Goal: Task Accomplishment & Management: Use online tool/utility

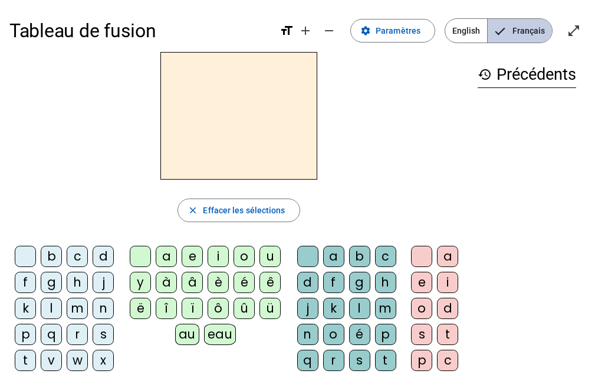
click at [512, 23] on span "Français" at bounding box center [520, 31] width 64 height 24
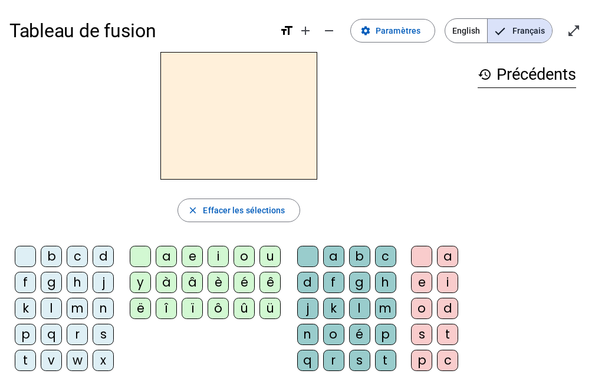
click at [512, 22] on span "Français" at bounding box center [520, 31] width 64 height 24
click at [519, 28] on span "Français" at bounding box center [520, 31] width 64 height 24
click at [383, 254] on div "c" at bounding box center [385, 255] width 21 height 21
click at [444, 257] on div "a" at bounding box center [447, 255] width 21 height 21
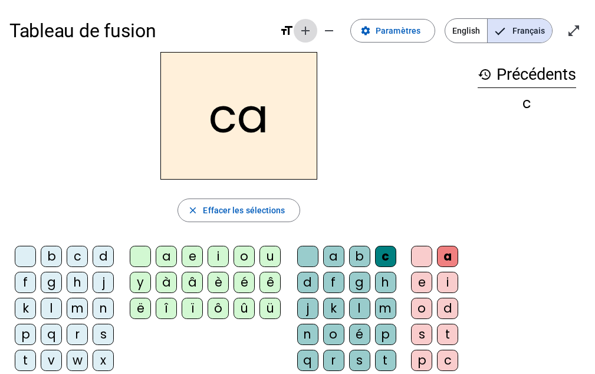
click at [310, 27] on mat-icon "add" at bounding box center [306, 31] width 14 height 14
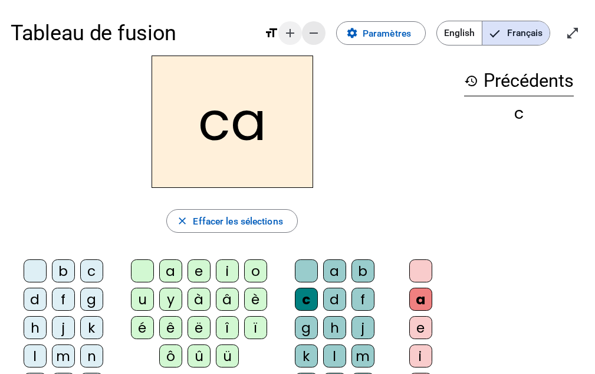
click at [310, 27] on mat-icon "remove" at bounding box center [314, 33] width 14 height 14
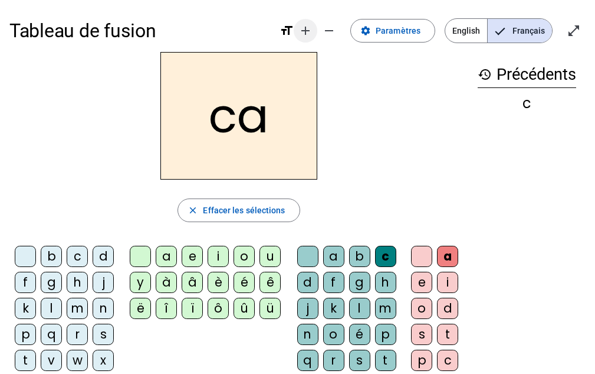
click at [309, 25] on mat-icon "add" at bounding box center [306, 31] width 14 height 14
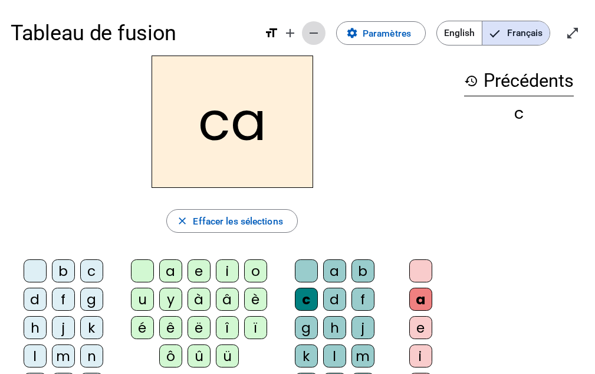
click at [308, 24] on span "Diminuer la taille de la police" at bounding box center [314, 33] width 28 height 28
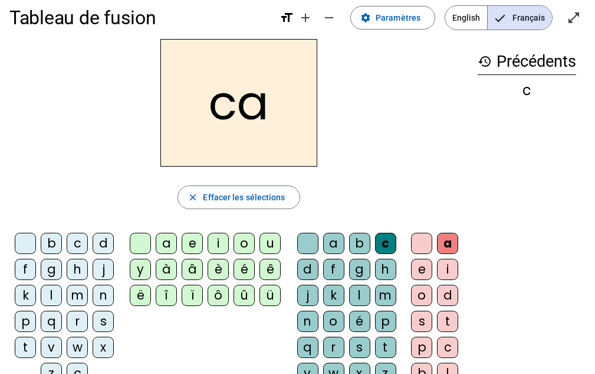
scroll to position [11, 0]
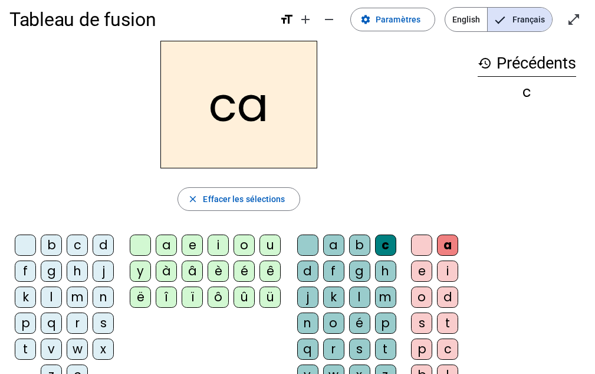
drag, startPoint x: 446, startPoint y: 234, endPoint x: 480, endPoint y: 154, distance: 86.7
click at [480, 154] on div "history Précédents c" at bounding box center [527, 221] width 117 height 361
click at [369, 17] on mat-icon "settings" at bounding box center [366, 19] width 11 height 11
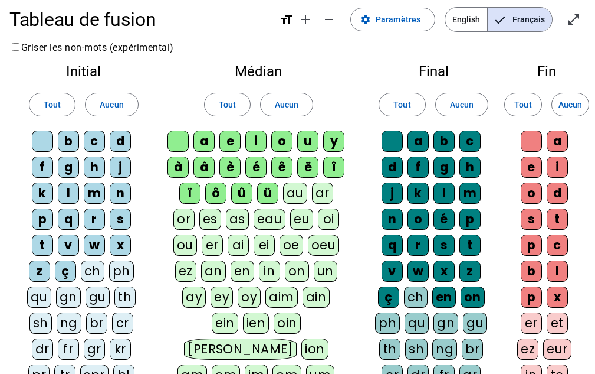
click at [345, 162] on div "î" at bounding box center [333, 166] width 21 height 21
click at [333, 142] on div "y" at bounding box center [333, 140] width 21 height 21
click at [307, 139] on div "u" at bounding box center [307, 140] width 21 height 21
click at [286, 100] on span "Aucun" at bounding box center [287, 104] width 24 height 14
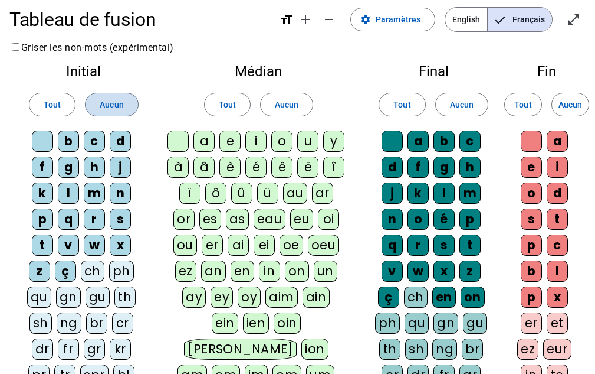
click at [104, 100] on span "Aucun" at bounding box center [112, 104] width 24 height 14
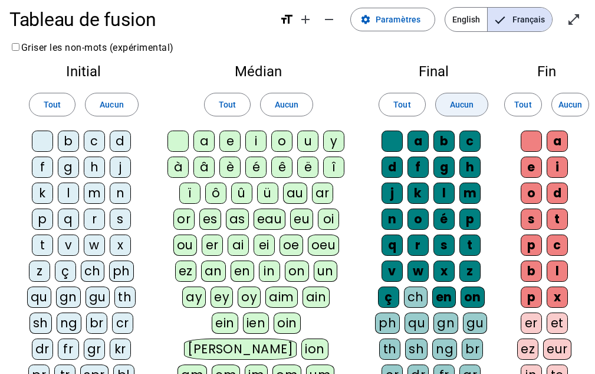
click at [476, 98] on span at bounding box center [462, 104] width 52 height 28
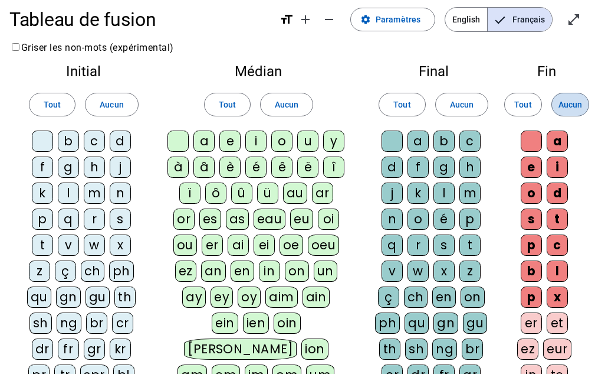
click at [565, 100] on span "Aucun" at bounding box center [571, 104] width 24 height 14
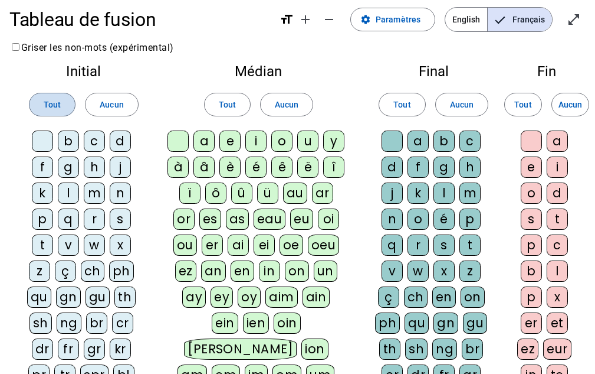
click at [53, 100] on span "Tout" at bounding box center [52, 104] width 17 height 14
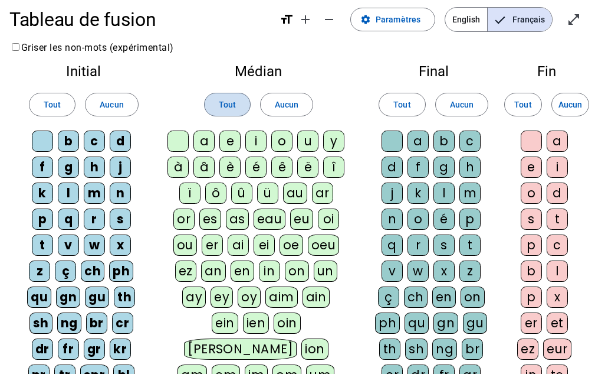
click at [221, 103] on span "Tout" at bounding box center [227, 104] width 17 height 14
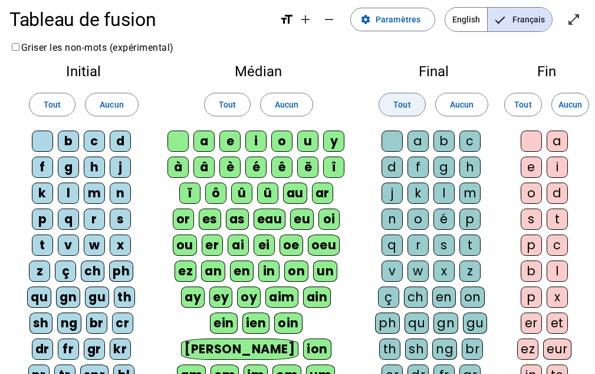
click at [391, 102] on span at bounding box center [401, 104] width 45 height 28
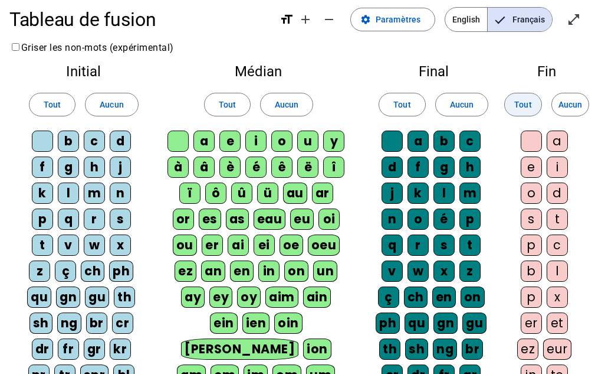
click at [521, 99] on span "Tout" at bounding box center [523, 104] width 17 height 14
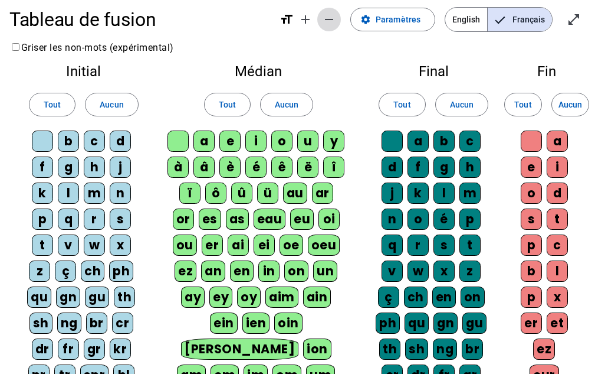
click at [335, 9] on span "Diminuer la taille de la police" at bounding box center [329, 19] width 28 height 28
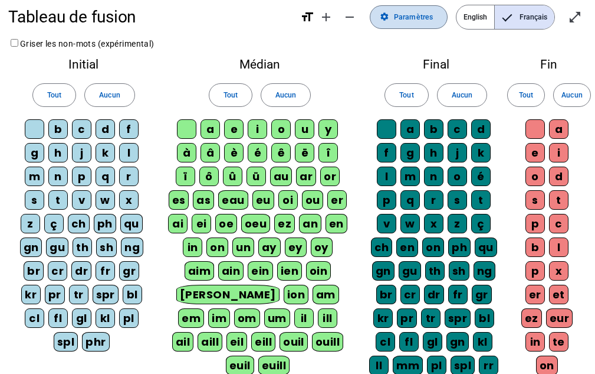
click at [411, 9] on span at bounding box center [409, 17] width 77 height 28
click at [68, 45] on label "Griser les non-mots (expérimental)" at bounding box center [81, 43] width 146 height 9
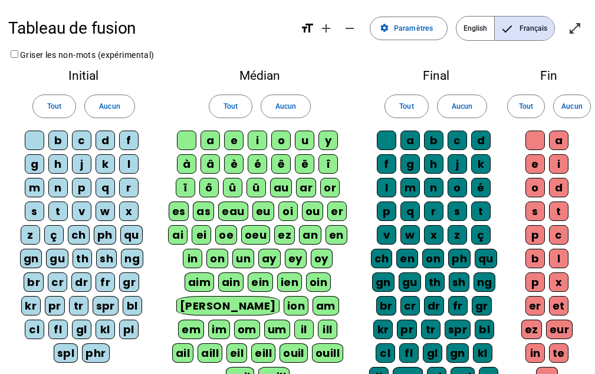
scroll to position [11, 0]
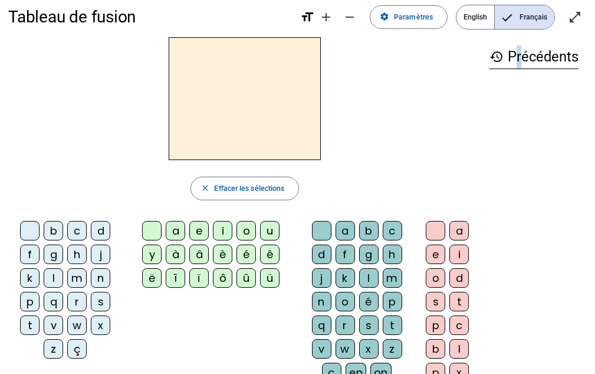
drag, startPoint x: 516, startPoint y: 239, endPoint x: 512, endPoint y: 168, distance: 71.5
click at [512, 168] on div "history Précédents" at bounding box center [535, 205] width 106 height 336
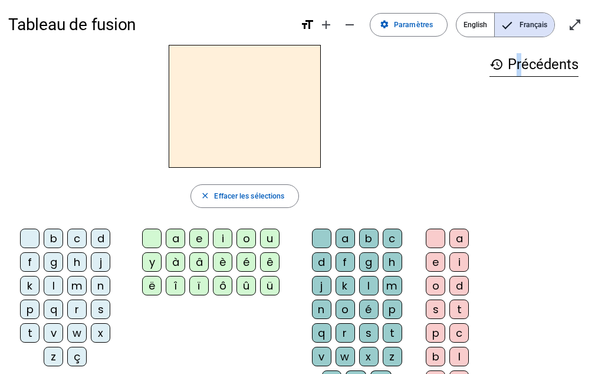
scroll to position [0, 0]
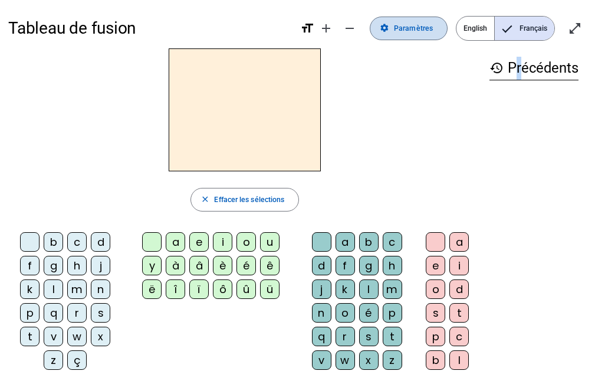
click at [393, 33] on span at bounding box center [409, 28] width 77 height 28
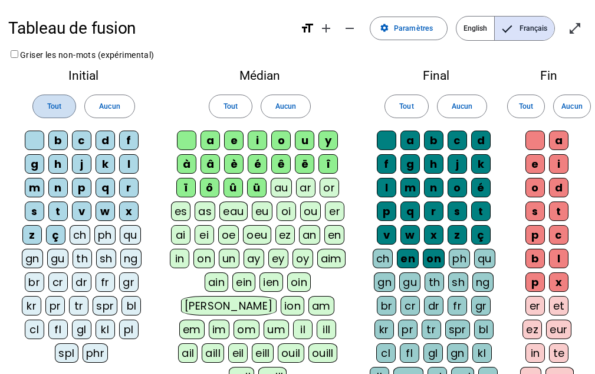
click at [52, 106] on span "Tout" at bounding box center [54, 106] width 14 height 12
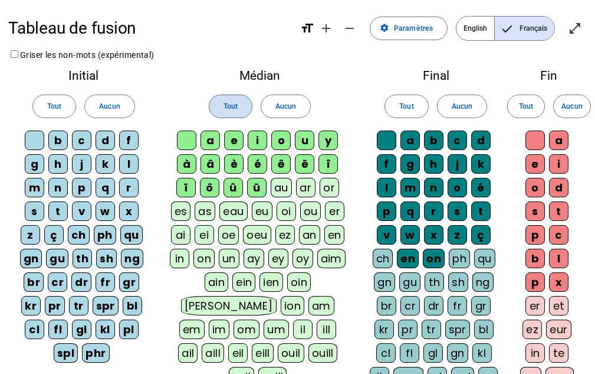
click at [228, 103] on span "Tout" at bounding box center [231, 106] width 14 height 12
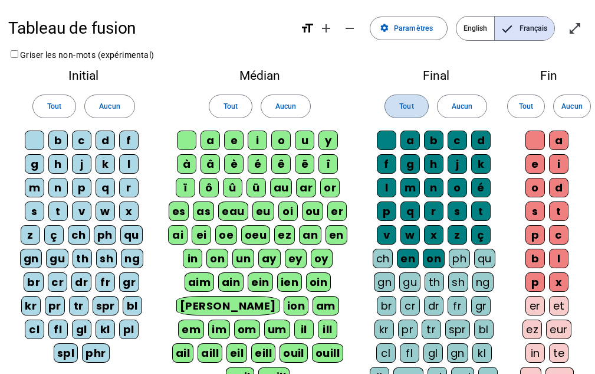
click at [418, 103] on span at bounding box center [406, 106] width 42 height 28
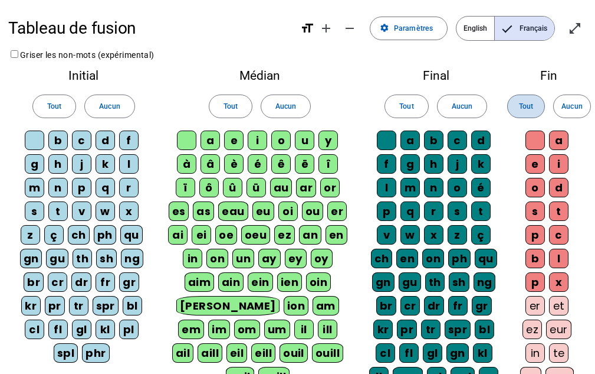
click at [536, 101] on span at bounding box center [526, 106] width 37 height 28
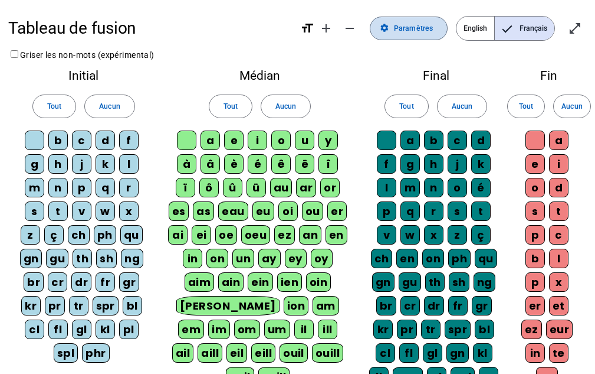
click at [390, 14] on span at bounding box center [409, 28] width 77 height 28
click at [471, 32] on span "English" at bounding box center [476, 29] width 38 height 24
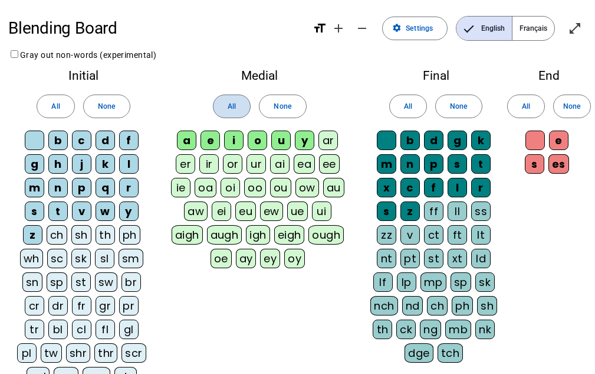
click at [231, 108] on span "All" at bounding box center [232, 106] width 8 height 12
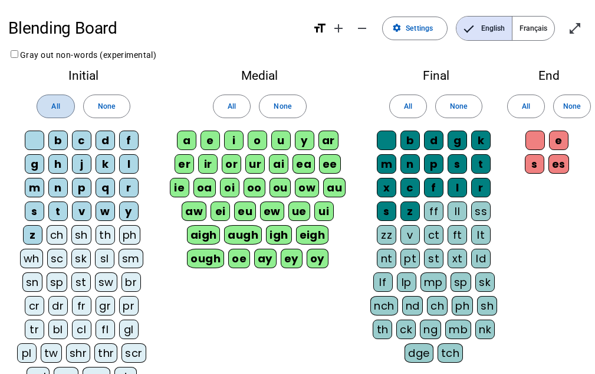
click at [57, 103] on span "All" at bounding box center [55, 106] width 8 height 12
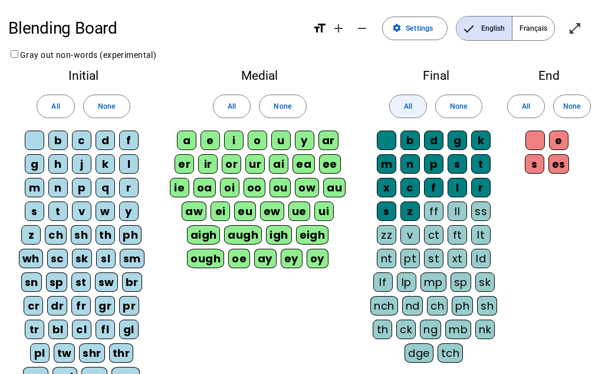
click at [411, 105] on span "All" at bounding box center [408, 106] width 8 height 12
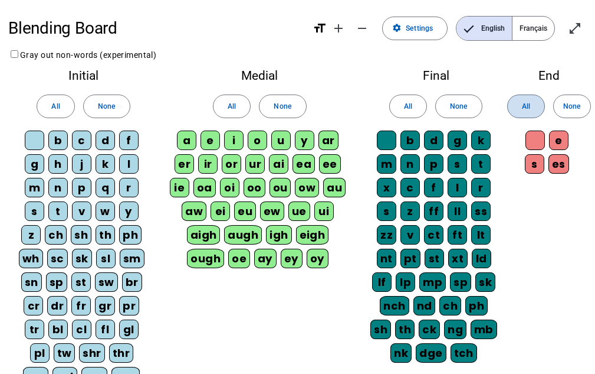
click at [518, 96] on span at bounding box center [526, 106] width 37 height 28
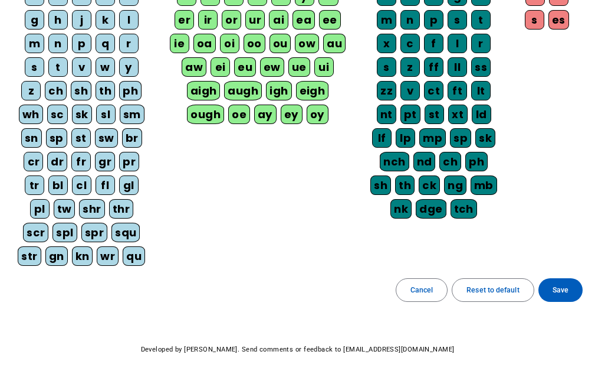
scroll to position [141, 0]
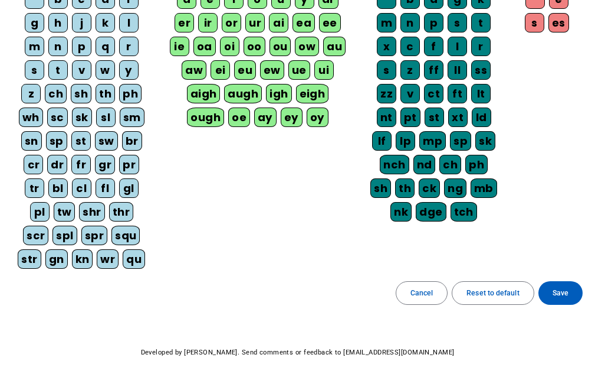
drag, startPoint x: 561, startPoint y: 292, endPoint x: 561, endPoint y: 305, distance: 13.0
click at [561, 304] on button "Save" at bounding box center [561, 293] width 44 height 24
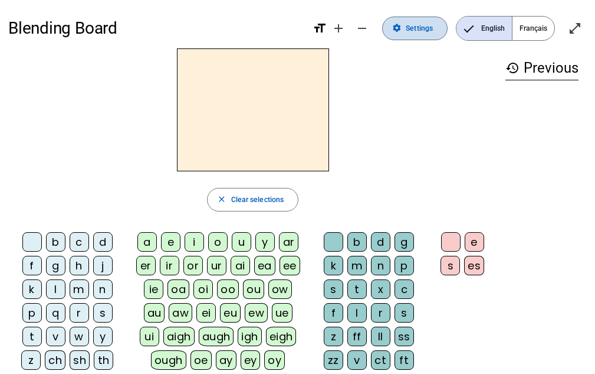
click at [433, 33] on span "Settings" at bounding box center [419, 28] width 27 height 12
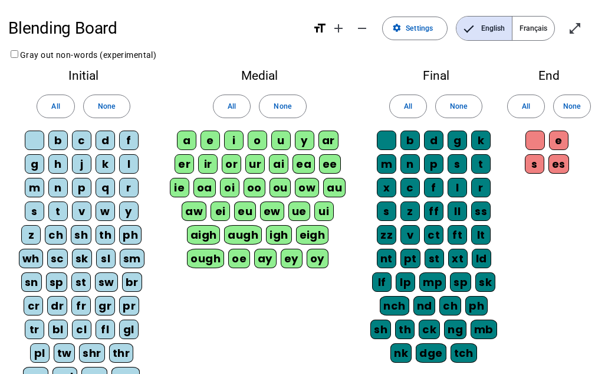
scroll to position [180, 0]
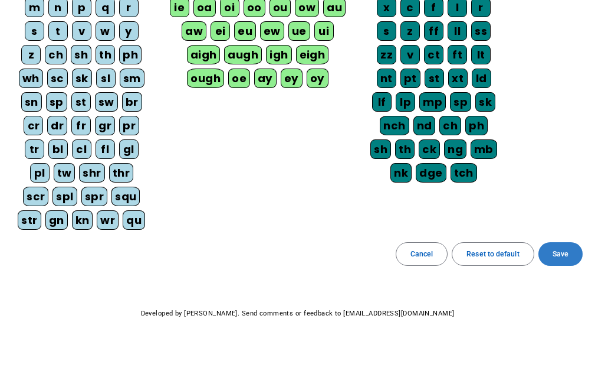
click at [562, 251] on span "Save" at bounding box center [561, 254] width 16 height 12
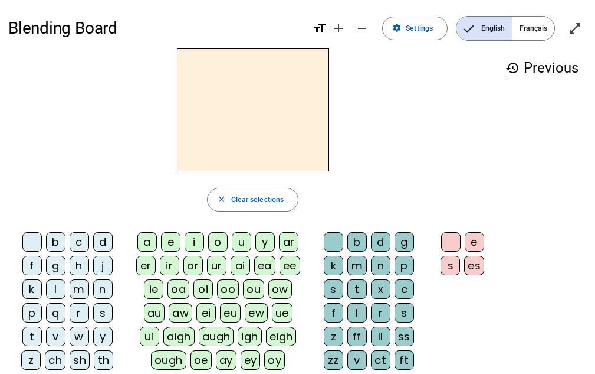
click at [79, 237] on div "c" at bounding box center [79, 241] width 19 height 19
click at [172, 241] on div "e" at bounding box center [170, 241] width 19 height 19
click at [74, 236] on div "c" at bounding box center [79, 241] width 19 height 19
click at [163, 242] on div "e" at bounding box center [170, 241] width 19 height 19
click at [78, 238] on div "c" at bounding box center [79, 241] width 19 height 19
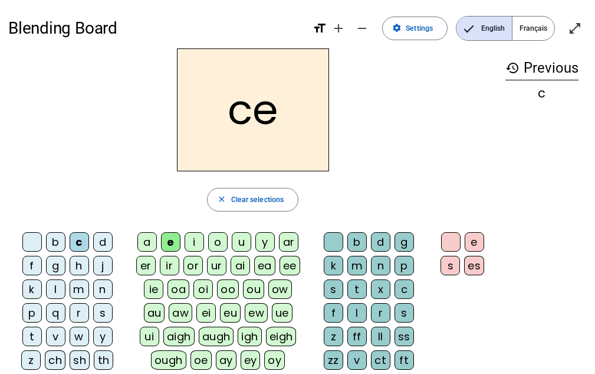
click at [48, 238] on div "b" at bounding box center [55, 241] width 19 height 19
click at [40, 240] on div at bounding box center [31, 241] width 19 height 19
click at [167, 240] on div "e" at bounding box center [170, 241] width 19 height 19
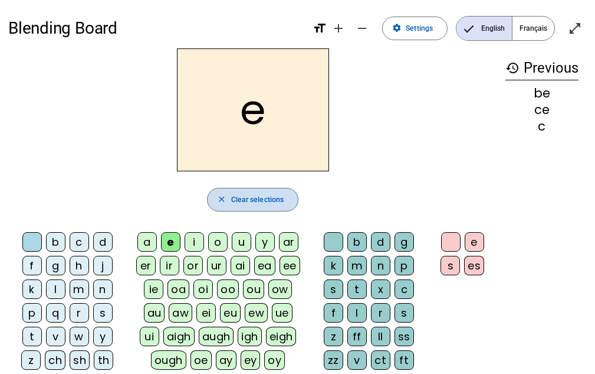
click at [248, 202] on span "Clear selections" at bounding box center [257, 200] width 53 height 12
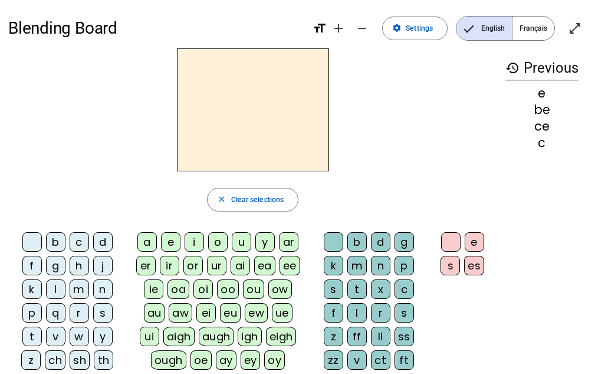
click at [25, 265] on div "f" at bounding box center [31, 265] width 19 height 19
click at [148, 239] on div "a" at bounding box center [146, 241] width 19 height 19
click at [358, 285] on div "t" at bounding box center [357, 288] width 19 height 19
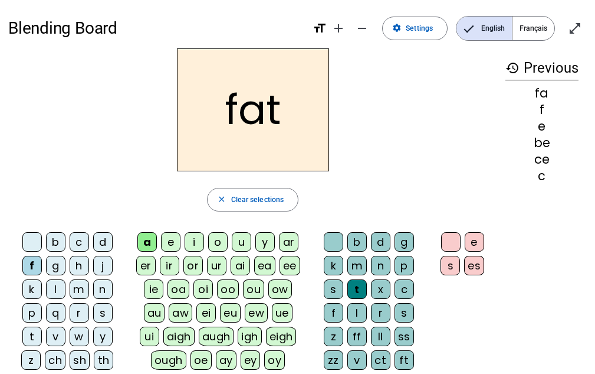
click at [327, 230] on div "b d g k m n p s t x c f l r s z ff ll ss zz v ct ft lt nt pt st xt ld lf lp mp …" at bounding box center [371, 374] width 122 height 292
click at [479, 262] on div "es" at bounding box center [474, 265] width 20 height 19
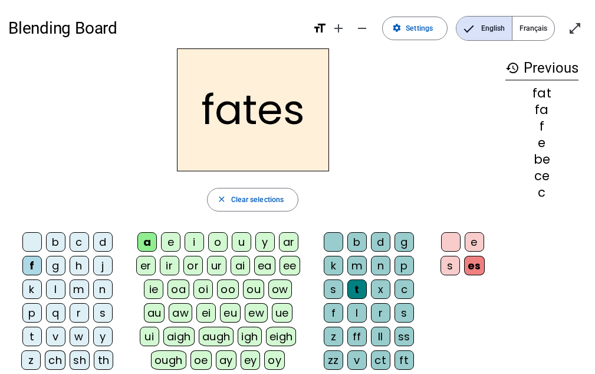
click at [359, 344] on div "ff" at bounding box center [357, 335] width 19 height 19
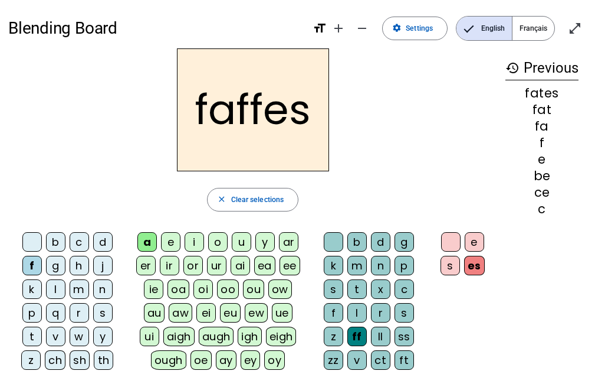
click at [362, 332] on div "ff" at bounding box center [357, 335] width 19 height 19
click at [371, 313] on letter-bubble "l" at bounding box center [360, 315] width 24 height 24
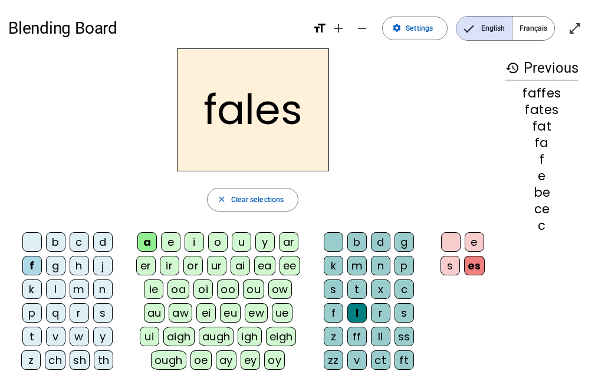
click at [384, 291] on div "x" at bounding box center [380, 288] width 19 height 19
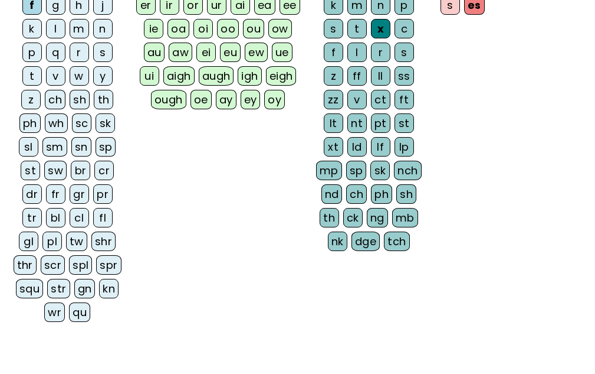
scroll to position [259, 0]
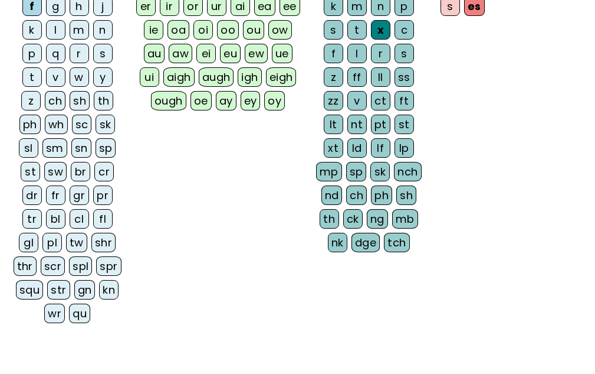
click at [407, 167] on div "nch" at bounding box center [407, 171] width 27 height 19
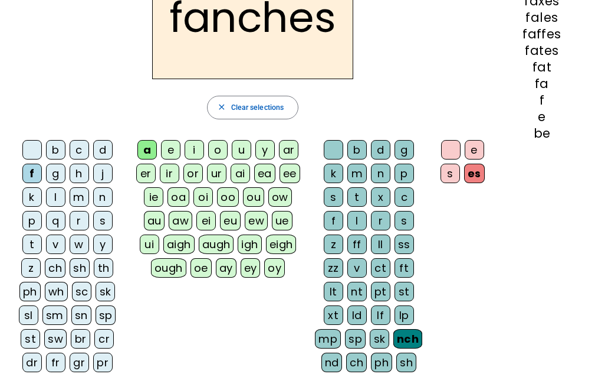
scroll to position [48, 0]
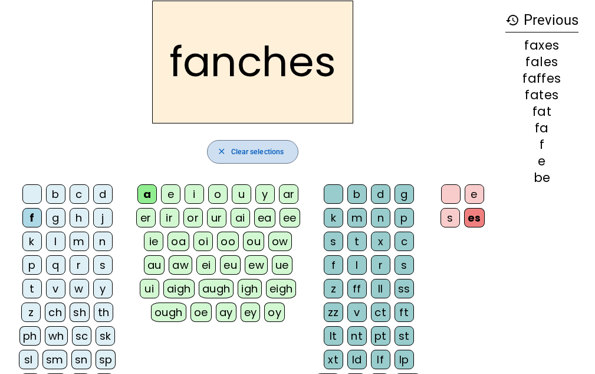
click at [269, 146] on span "Clear selections" at bounding box center [257, 152] width 53 height 12
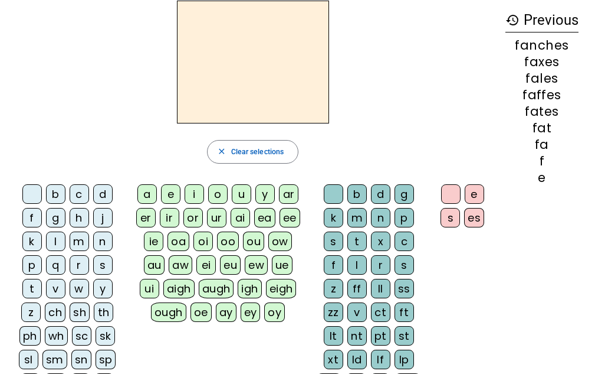
click at [240, 186] on div "u" at bounding box center [241, 193] width 19 height 19
click at [264, 193] on div "y" at bounding box center [265, 193] width 19 height 19
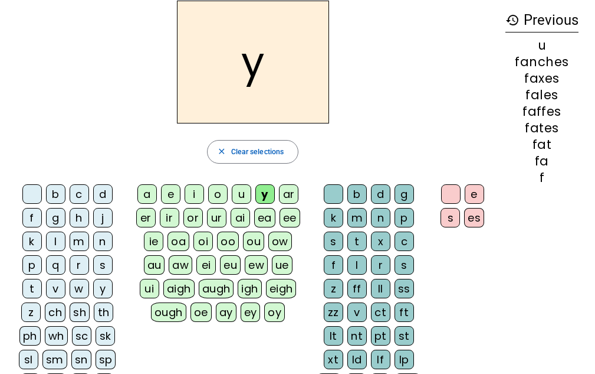
click at [181, 287] on div "aigh" at bounding box center [178, 288] width 31 height 19
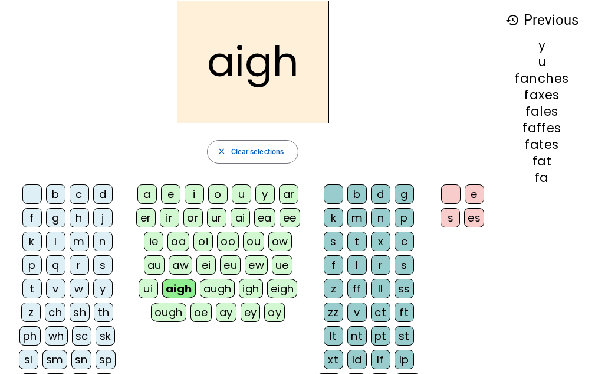
click at [476, 212] on div "es" at bounding box center [474, 217] width 20 height 19
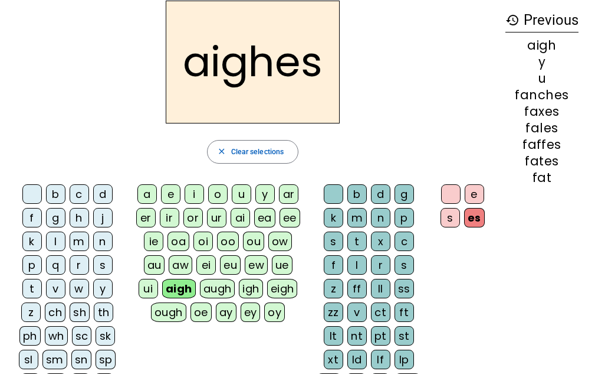
click at [218, 292] on div "augh" at bounding box center [217, 288] width 35 height 19
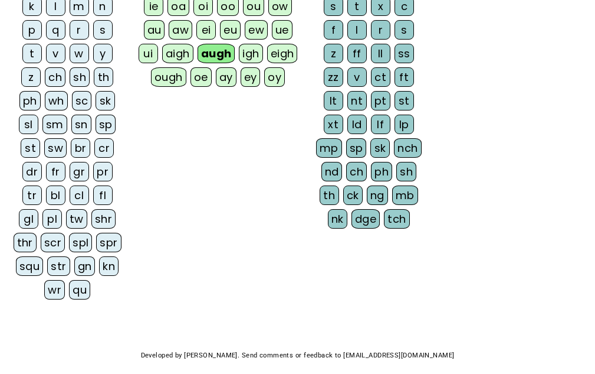
scroll to position [284, 0]
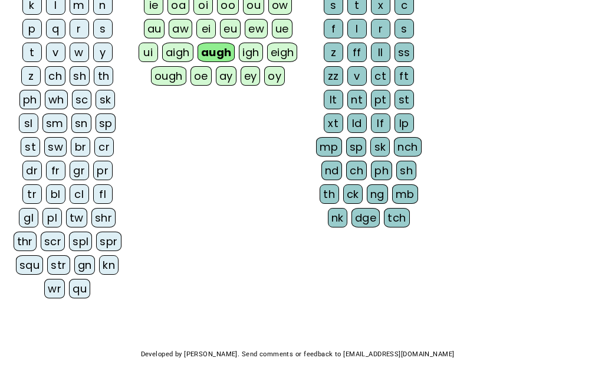
click at [34, 259] on div "squ" at bounding box center [29, 264] width 27 height 19
click at [364, 211] on div "dge" at bounding box center [366, 217] width 28 height 19
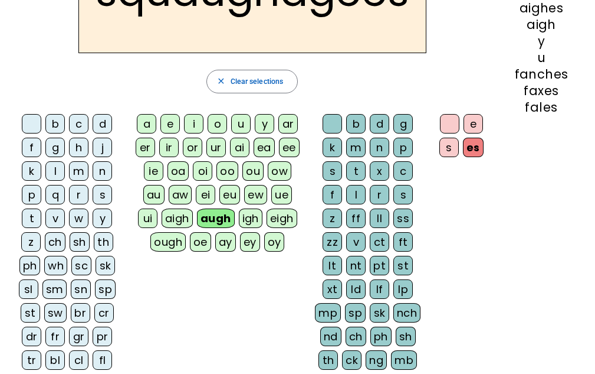
scroll to position [0, 0]
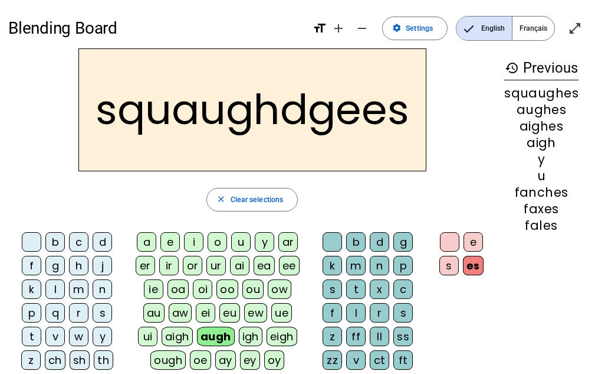
click at [284, 327] on div "eigh" at bounding box center [282, 335] width 31 height 19
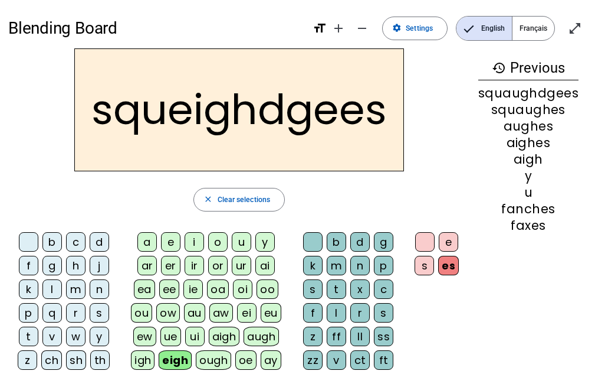
click at [275, 329] on div "augh" at bounding box center [261, 335] width 35 height 19
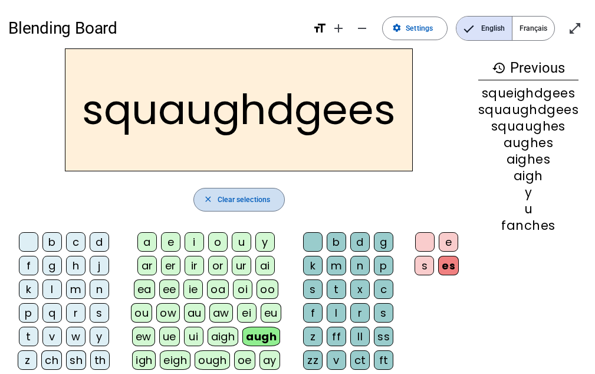
click at [260, 201] on span "Clear selections" at bounding box center [244, 200] width 53 height 12
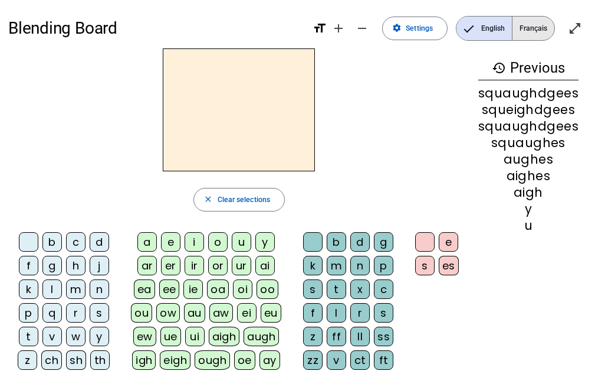
click at [532, 27] on span "Français" at bounding box center [534, 29] width 42 height 24
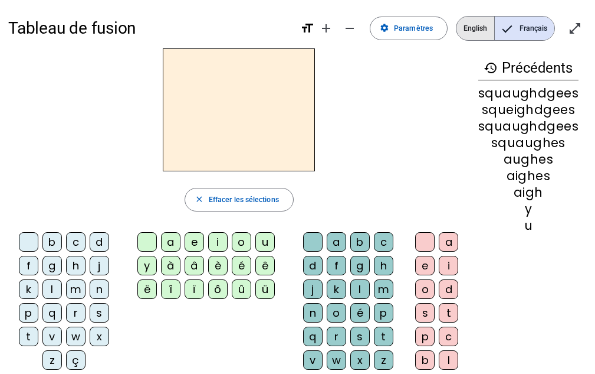
click at [478, 32] on span "English" at bounding box center [476, 29] width 38 height 24
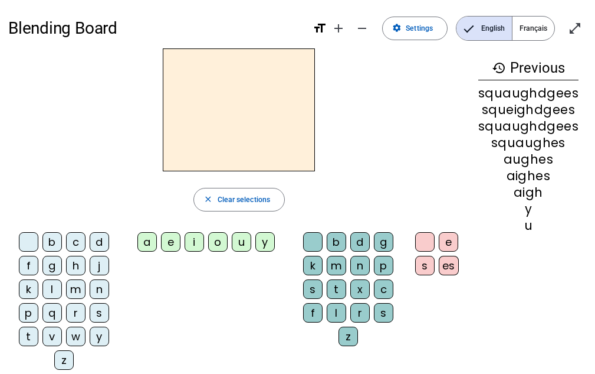
click at [394, 284] on div "c" at bounding box center [383, 288] width 19 height 19
click at [149, 241] on div "a" at bounding box center [146, 241] width 19 height 19
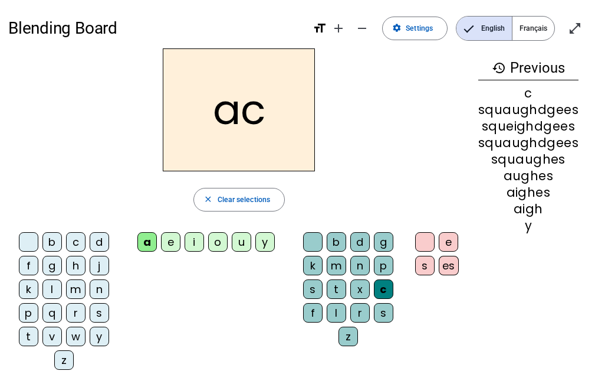
click at [77, 238] on div "c" at bounding box center [75, 241] width 19 height 19
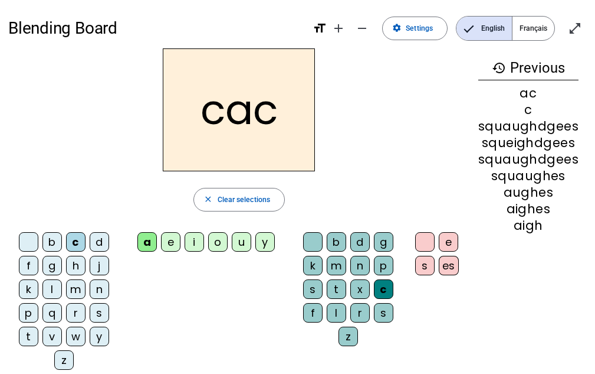
click at [385, 284] on div "c" at bounding box center [383, 288] width 19 height 19
click at [342, 281] on div "t" at bounding box center [336, 288] width 19 height 19
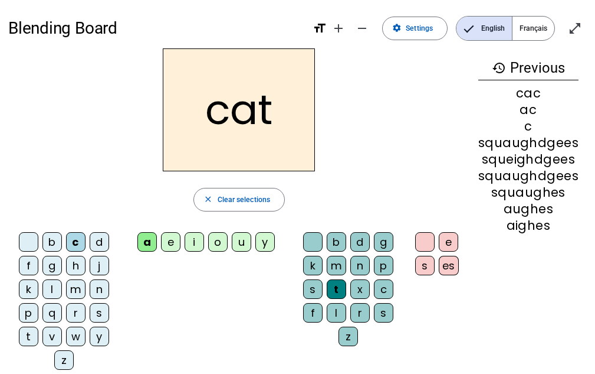
click at [77, 266] on div "h" at bounding box center [75, 265] width 19 height 19
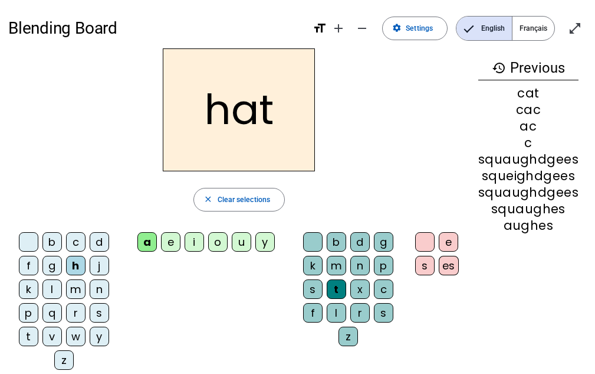
click at [80, 287] on div "m" at bounding box center [75, 288] width 19 height 19
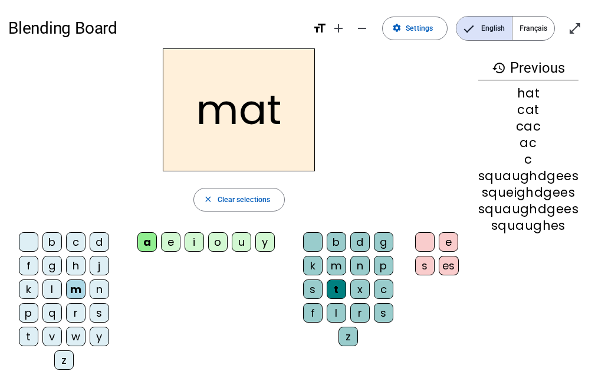
click at [263, 235] on div "y" at bounding box center [265, 241] width 19 height 19
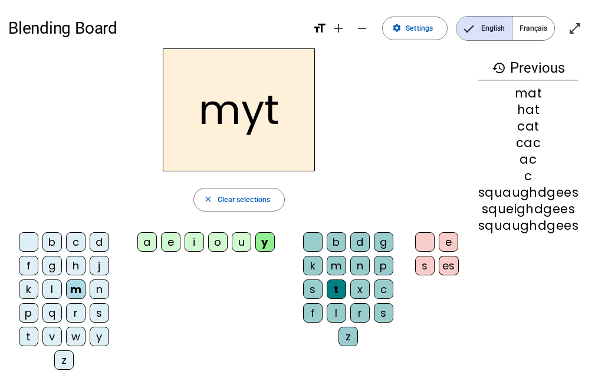
click at [339, 282] on div "t" at bounding box center [336, 288] width 19 height 19
click at [337, 282] on div "t" at bounding box center [336, 288] width 19 height 19
click at [317, 241] on div at bounding box center [312, 241] width 19 height 19
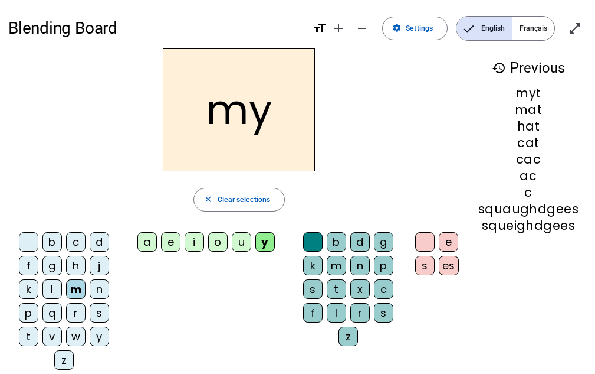
click at [81, 286] on div "m" at bounding box center [75, 288] width 19 height 19
click at [154, 238] on div "a" at bounding box center [146, 241] width 19 height 19
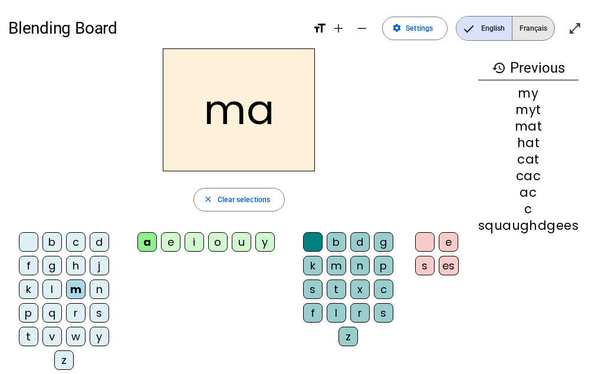
click at [529, 25] on span "Français" at bounding box center [534, 29] width 42 height 24
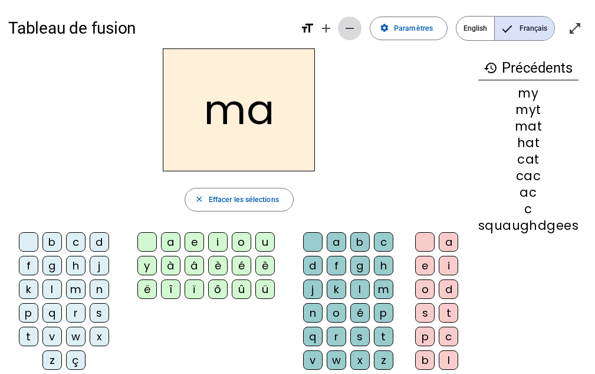
click at [349, 30] on mat-icon "remove" at bounding box center [350, 28] width 14 height 14
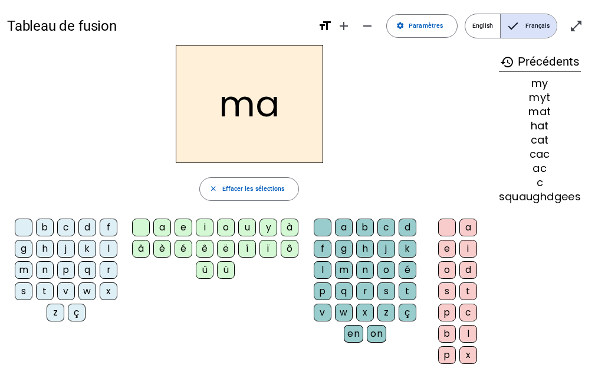
click at [243, 262] on div "a e i o u y à â è é ê ë î ï ô û ü" at bounding box center [217, 250] width 171 height 64
click at [232, 267] on div "ü" at bounding box center [226, 270] width 18 height 18
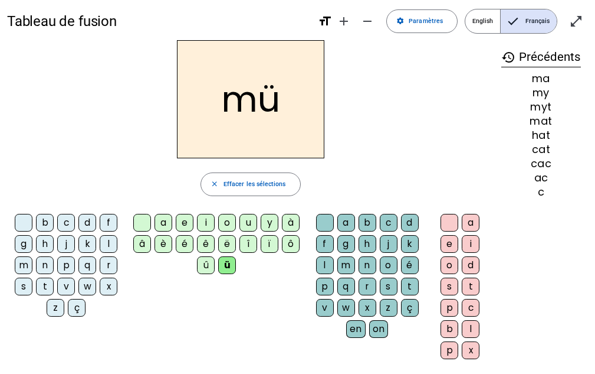
scroll to position [5, 0]
click at [138, 217] on div at bounding box center [142, 222] width 18 height 18
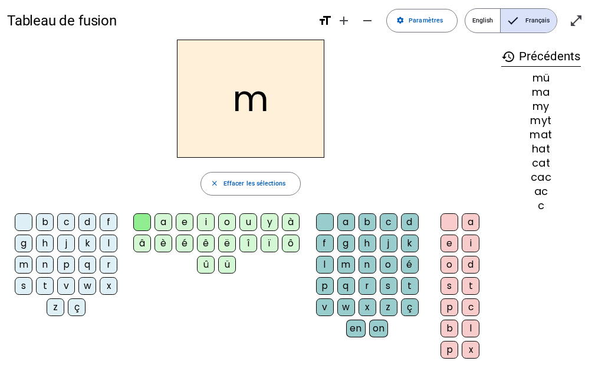
click at [19, 213] on div at bounding box center [24, 222] width 18 height 18
click at [347, 318] on letter-bubble "w" at bounding box center [348, 308] width 21 height 21
click at [346, 338] on div "a b c d f g h j k l m n o é p q r s t v w x z ç en on" at bounding box center [369, 276] width 115 height 127
click at [327, 235] on div "f" at bounding box center [325, 243] width 18 height 18
click at [324, 234] on div "f" at bounding box center [325, 243] width 18 height 18
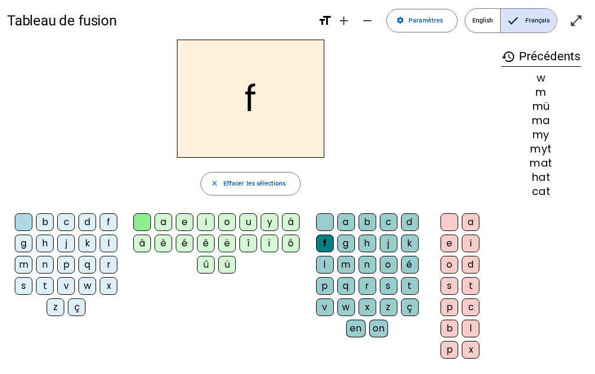
click at [325, 235] on div "f" at bounding box center [325, 243] width 18 height 18
click at [325, 227] on div at bounding box center [325, 222] width 18 height 18
click at [328, 228] on div at bounding box center [325, 222] width 18 height 18
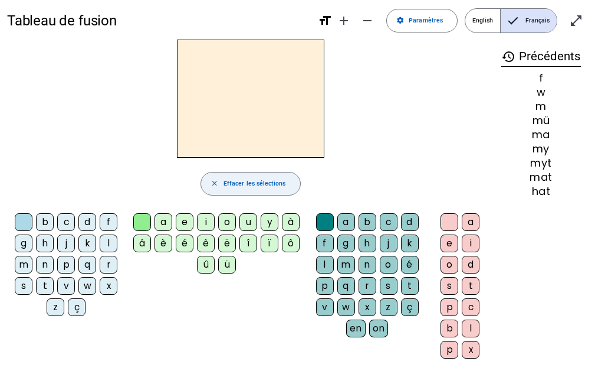
click at [254, 195] on span "button" at bounding box center [250, 183] width 99 height 28
click at [247, 234] on letter-bubble "u" at bounding box center [250, 223] width 21 height 21
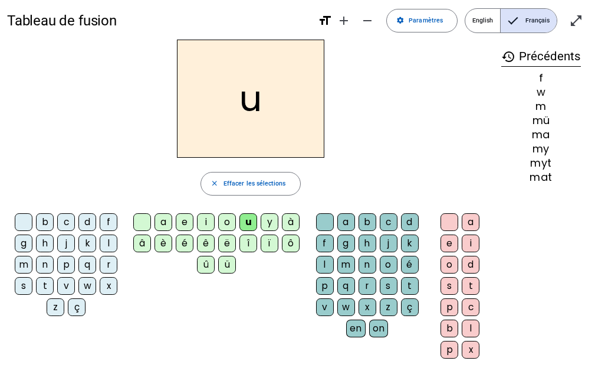
click at [134, 231] on letter-bubble at bounding box center [143, 223] width 21 height 21
click at [161, 232] on letter-bubble "a" at bounding box center [165, 223] width 21 height 21
click at [110, 231] on letter-bubble "f" at bounding box center [110, 223] width 21 height 21
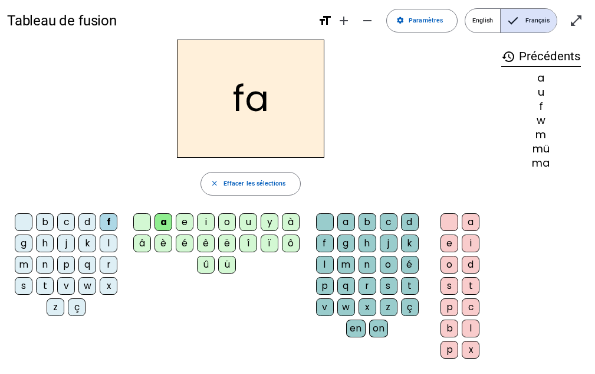
click at [322, 260] on div "l" at bounding box center [325, 265] width 18 height 18
click at [471, 354] on div "x" at bounding box center [471, 349] width 18 height 18
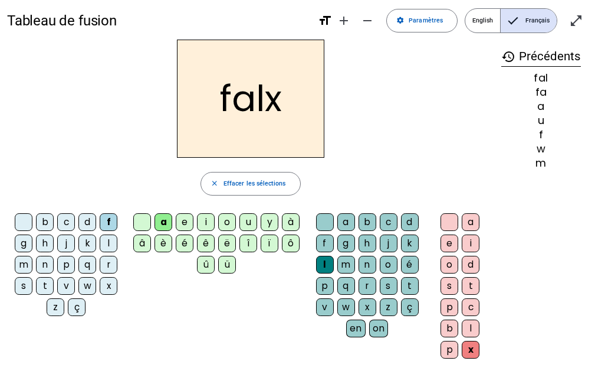
click at [469, 356] on div "x" at bounding box center [471, 349] width 18 height 18
click at [472, 358] on div "x" at bounding box center [471, 349] width 18 height 18
drag, startPoint x: 476, startPoint y: 356, endPoint x: 472, endPoint y: 326, distance: 29.7
click at [472, 326] on div "a e i o d s t p c b l p x" at bounding box center [462, 287] width 57 height 149
click at [470, 355] on div "x" at bounding box center [471, 349] width 18 height 18
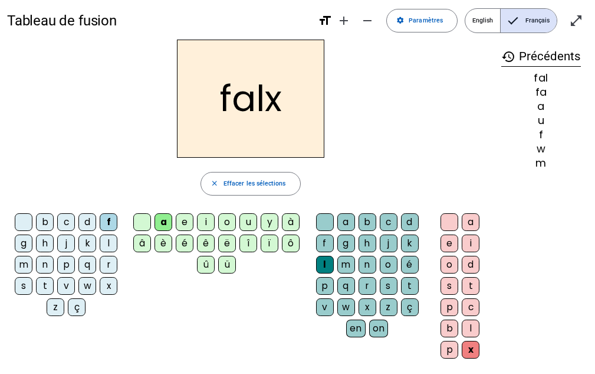
click at [472, 352] on div "x" at bounding box center [471, 349] width 18 height 18
click at [473, 352] on div "x" at bounding box center [471, 349] width 18 height 18
click at [473, 353] on div "x" at bounding box center [471, 349] width 18 height 18
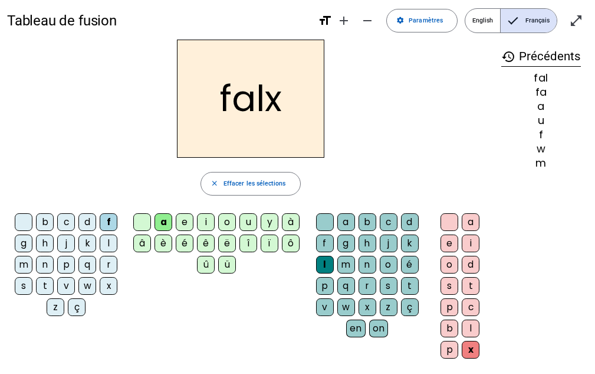
click at [475, 349] on div "x" at bounding box center [471, 349] width 18 height 18
click at [471, 356] on div "x" at bounding box center [471, 349] width 18 height 18
click at [454, 228] on div at bounding box center [450, 222] width 18 height 18
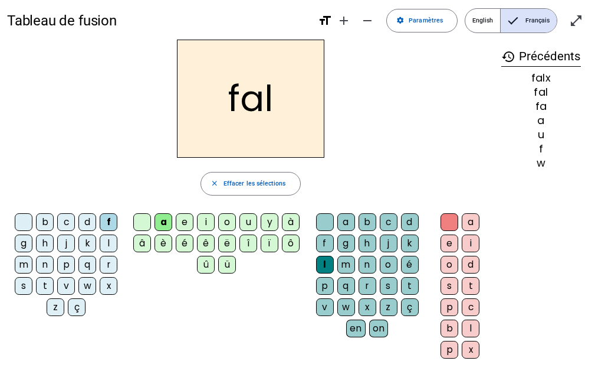
click at [451, 228] on div at bounding box center [450, 222] width 18 height 18
click at [475, 353] on div "x" at bounding box center [471, 349] width 18 height 18
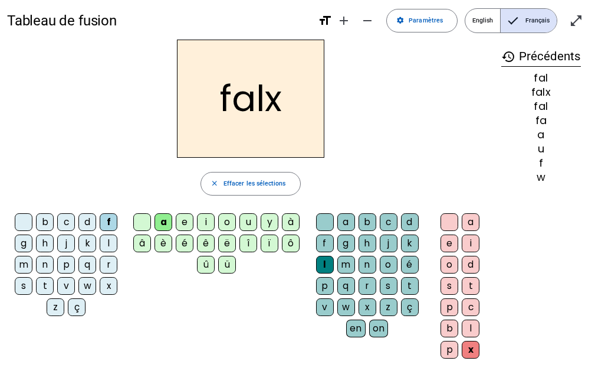
click at [469, 355] on div "x" at bounding box center [471, 349] width 18 height 18
click at [476, 353] on div "x" at bounding box center [471, 349] width 18 height 18
click at [477, 352] on div "x" at bounding box center [471, 349] width 18 height 18
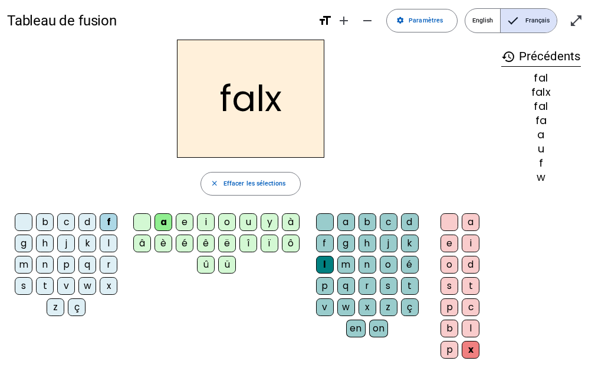
click at [474, 352] on div "x" at bounding box center [471, 349] width 18 height 18
drag, startPoint x: 476, startPoint y: 357, endPoint x: 484, endPoint y: 368, distance: 13.9
click at [484, 368] on div "Tableau de fusion format_size add remove settings Paramètres English Français o…" at bounding box center [297, 226] width 595 height 463
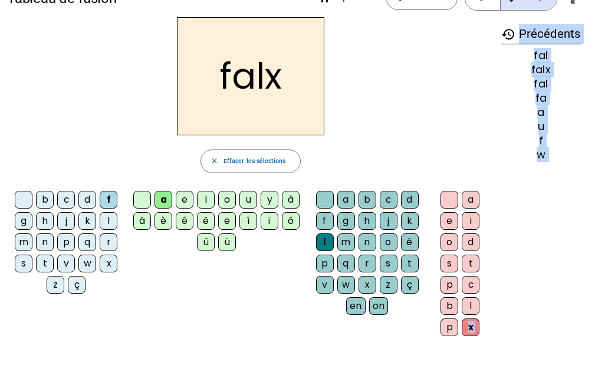
click at [447, 196] on div at bounding box center [450, 200] width 18 height 18
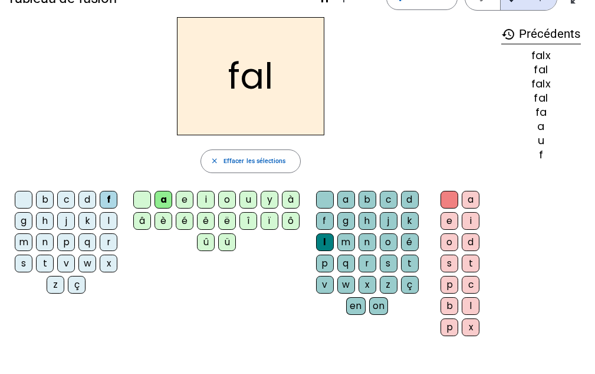
click at [470, 306] on div "l" at bounding box center [471, 306] width 18 height 18
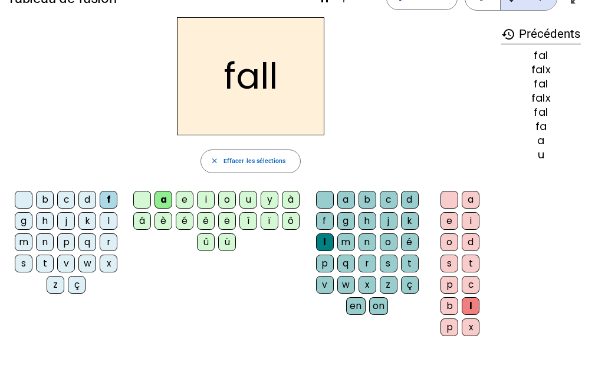
drag, startPoint x: 595, startPoint y: 227, endPoint x: 604, endPoint y: 123, distance: 104.8
click at [595, 123] on html "Tableau de fusion format_size add remove settings Paramètres English Français o…" at bounding box center [297, 159] width 595 height 374
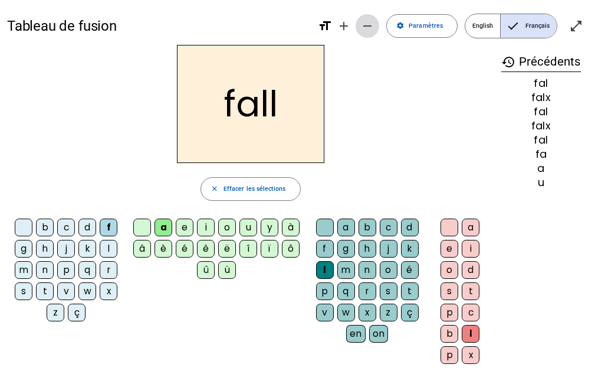
click at [374, 24] on mat-icon "remove" at bounding box center [368, 26] width 14 height 14
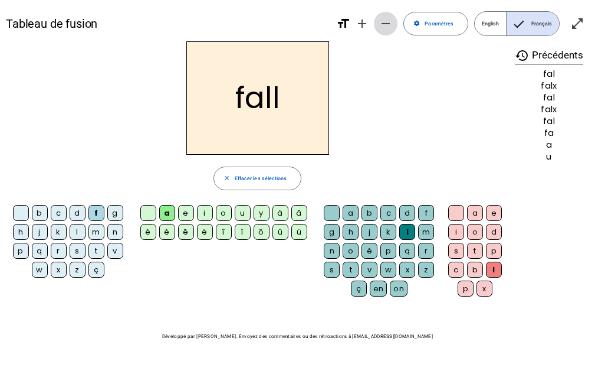
click at [387, 16] on span "Diminuer la taille de la police" at bounding box center [386, 23] width 28 height 28
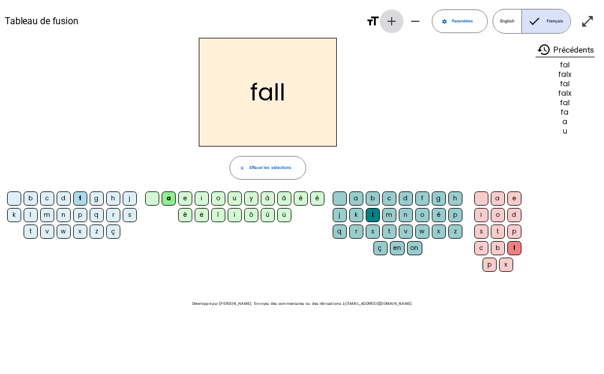
click at [387, 19] on mat-icon "add" at bounding box center [392, 21] width 14 height 14
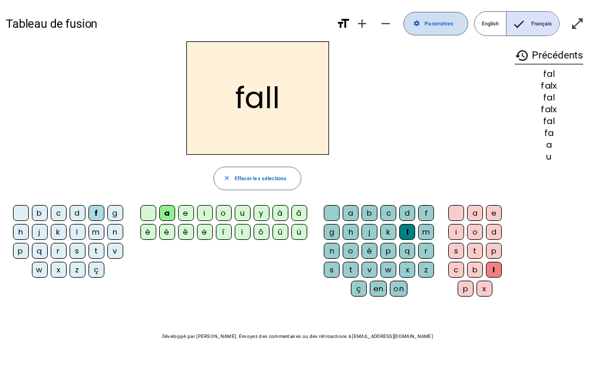
click at [458, 15] on span at bounding box center [436, 23] width 64 height 28
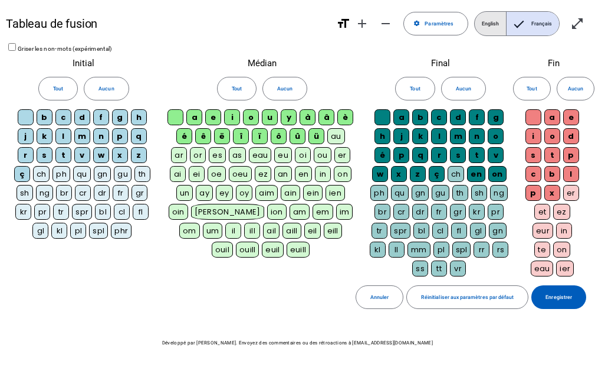
click at [497, 19] on span "English" at bounding box center [490, 24] width 31 height 24
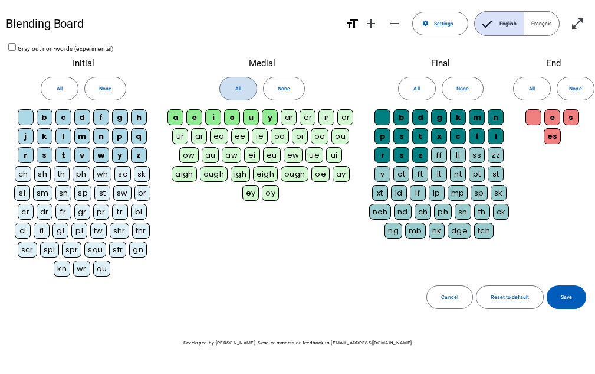
click at [244, 94] on span at bounding box center [238, 88] width 37 height 28
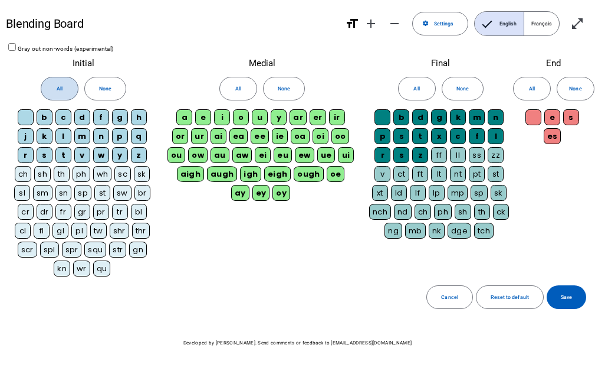
click at [46, 95] on span at bounding box center [59, 88] width 37 height 28
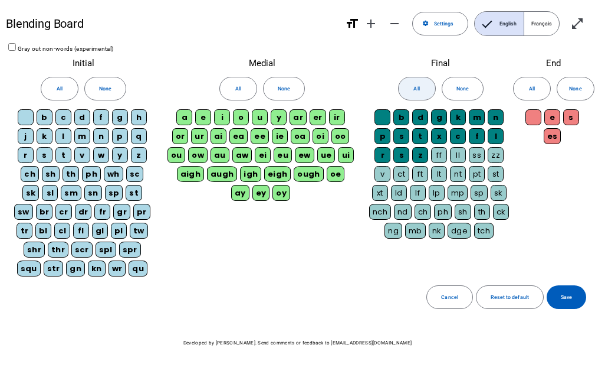
click at [412, 80] on span at bounding box center [417, 88] width 37 height 28
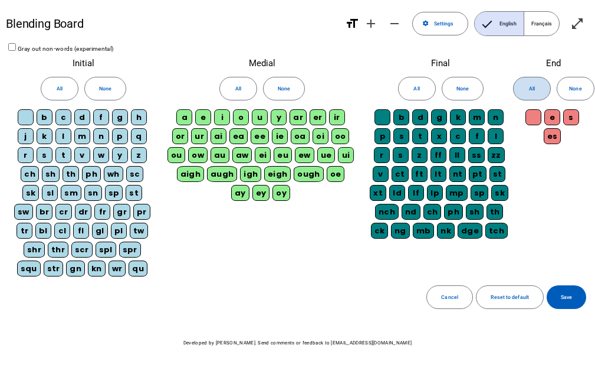
click at [535, 89] on span "All" at bounding box center [532, 88] width 6 height 9
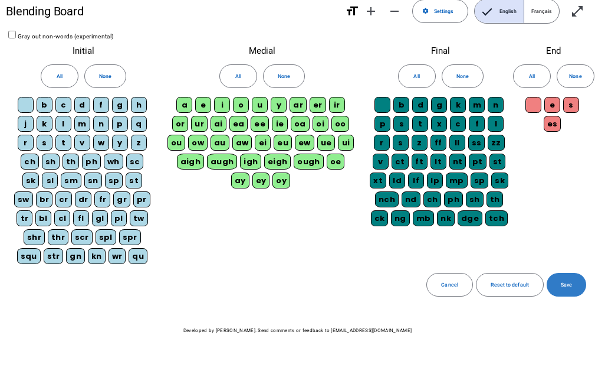
click at [562, 274] on span at bounding box center [567, 284] width 40 height 28
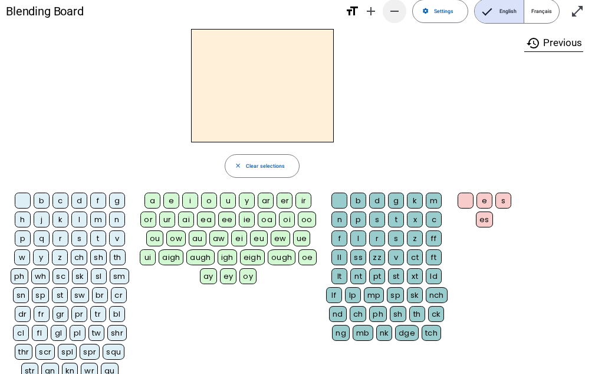
click at [400, 2] on span "Decrease font size" at bounding box center [395, 11] width 28 height 28
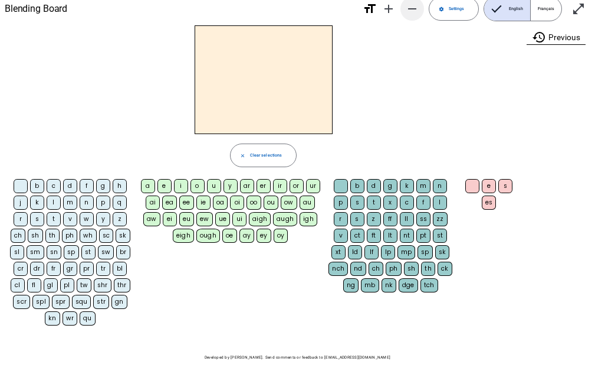
click at [399, 4] on span "Decrease font size" at bounding box center [412, 9] width 28 height 28
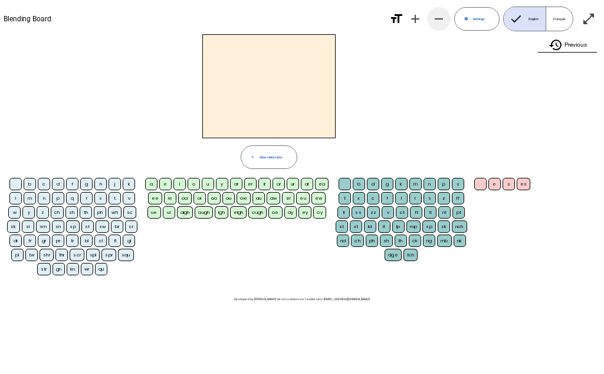
click at [399, 4] on div "Blending Board format_size add remove settings Settings English Français open_i…" at bounding box center [302, 19] width 597 height 31
click at [149, 188] on div "a" at bounding box center [151, 184] width 12 height 12
click at [44, 187] on div "c" at bounding box center [44, 184] width 12 height 12
click at [413, 18] on mat-icon "add" at bounding box center [415, 19] width 14 height 14
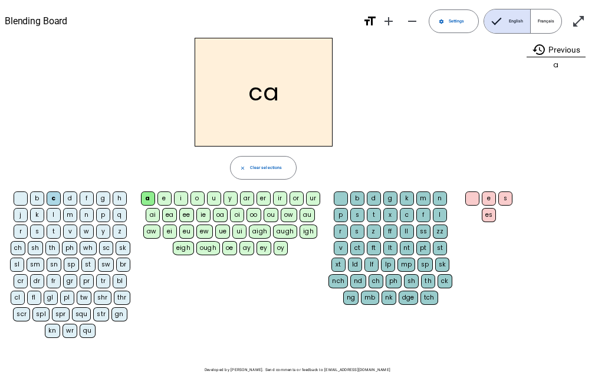
click at [373, 222] on letter-bubble "t" at bounding box center [375, 216] width 17 height 17
click at [507, 204] on div "s" at bounding box center [506, 198] width 14 height 14
click at [71, 200] on div "d" at bounding box center [70, 198] width 14 height 14
click at [159, 204] on div "e" at bounding box center [165, 198] width 14 height 14
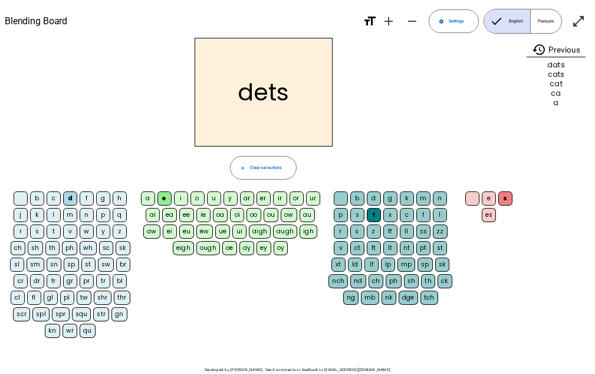
click at [195, 207] on letter-bubble "o" at bounding box center [199, 199] width 17 height 17
click at [212, 204] on div "u" at bounding box center [214, 198] width 14 height 14
click at [149, 205] on letter-bubble "a" at bounding box center [149, 199] width 17 height 17
click at [391, 202] on div "g" at bounding box center [391, 198] width 14 height 14
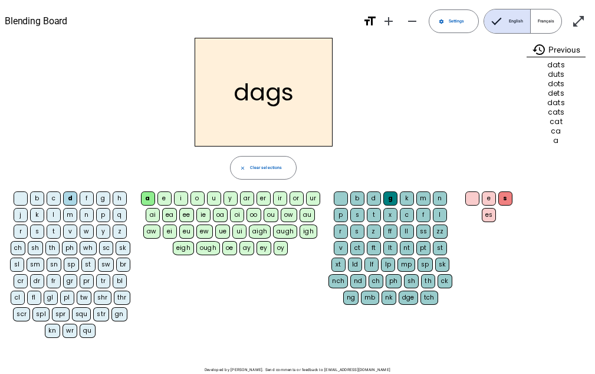
click at [194, 205] on div "o" at bounding box center [198, 198] width 14 height 14
click at [499, 204] on div "s" at bounding box center [506, 198] width 14 height 14
click at [471, 211] on div "e s es" at bounding box center [490, 207] width 59 height 33
click at [473, 199] on div at bounding box center [473, 198] width 14 height 14
click at [342, 200] on div at bounding box center [341, 198] width 14 height 14
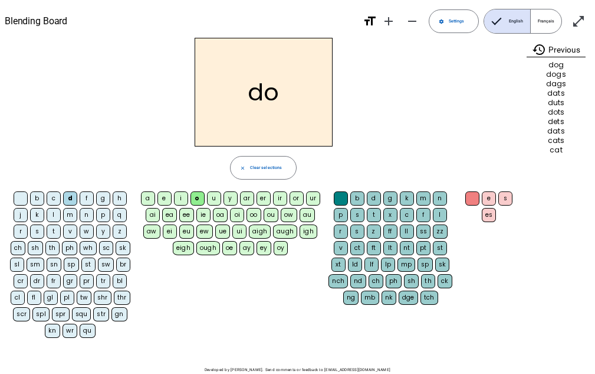
click at [20, 199] on div at bounding box center [21, 198] width 14 height 14
click at [218, 222] on letter-bubble "oa" at bounding box center [222, 216] width 18 height 17
click at [203, 263] on div "b c d f g h j k l m n p q r s t v w y z ch sh th ph wh sc sk sl sm sn sp st sw …" at bounding box center [264, 265] width 518 height 153
click at [207, 273] on div "b c d f g h j k l m n p q r s t v w y z ch sh th ph wh sc sk sl sm sn sp st sw …" at bounding box center [264, 265] width 518 height 153
click at [199, 266] on div "b c d f g h j k l m n p q r s t v w y z ch sh th ph wh sc sk sl sm sn sp st sw …" at bounding box center [264, 265] width 518 height 153
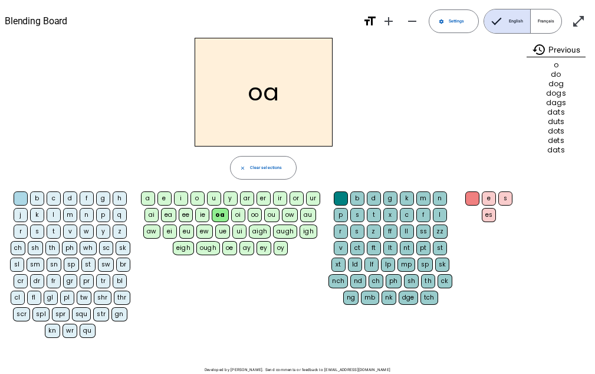
click at [199, 266] on div "b c d f g h j k l m n p q r s t v w y z ch sh th ph wh sc sk sl sm sn sp st sw …" at bounding box center [264, 265] width 518 height 153
click at [205, 259] on div "a e i o u y ar er ir or ur ai ea ee ie oa oi oo ou ow au aw ei eu ew ue ui aigh…" at bounding box center [231, 224] width 187 height 71
click at [205, 267] on div "b c d f g h j k l m n p q r s t v w y z ch sh th ph wh sc sk sl sm sn sp st sw …" at bounding box center [264, 265] width 518 height 153
click at [205, 261] on div "b c d f g h j k l m n p q r s t v w y z ch sh th ph wh sc sk sl sm sn sp st sw …" at bounding box center [264, 265] width 518 height 153
click at [209, 267] on div "b c d f g h j k l m n p q r s t v w y z ch sh th ph wh sc sk sl sm sn sp st sw …" at bounding box center [264, 265] width 518 height 153
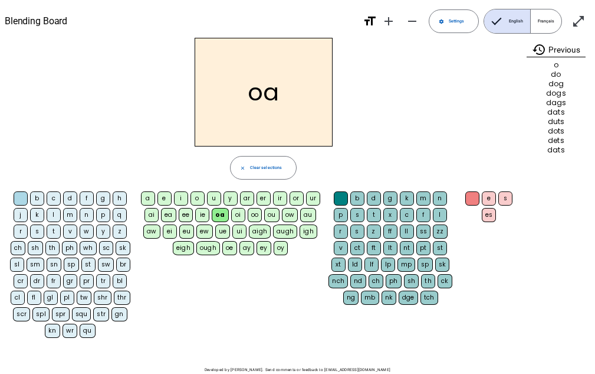
click at [209, 267] on div "b c d f g h j k l m n p q r s t v w y z ch sh th ph wh sc sk sl sm sn sp st sw …" at bounding box center [264, 265] width 518 height 153
click at [208, 266] on div "b c d f g h j k l m n p q r s t v w y z ch sh th ph wh sc sk sl sm sn sp st sw …" at bounding box center [264, 265] width 518 height 153
click at [215, 225] on letter-bubble "ew" at bounding box center [205, 232] width 19 height 17
click at [149, 199] on div "a" at bounding box center [148, 198] width 14 height 14
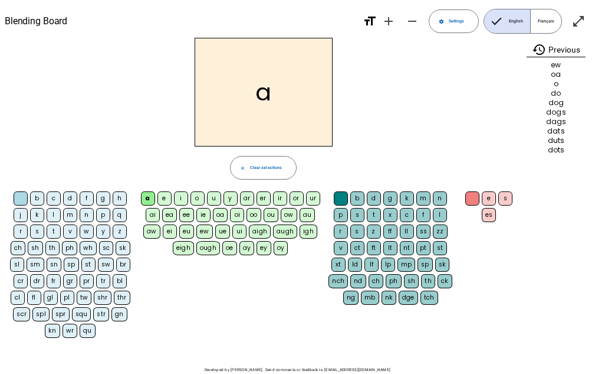
click at [70, 207] on letter-bubble "d" at bounding box center [71, 199] width 17 height 17
click at [391, 227] on div "ff" at bounding box center [391, 231] width 14 height 14
click at [391, 224] on div "ff" at bounding box center [391, 231] width 14 height 14
click at [390, 227] on div "ff" at bounding box center [391, 231] width 14 height 14
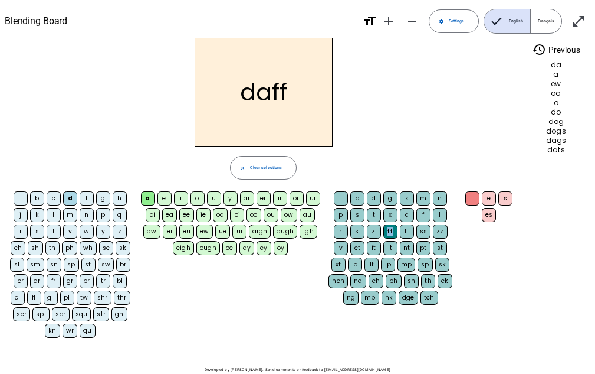
click at [391, 227] on div "ff" at bounding box center [391, 231] width 14 height 14
click at [392, 227] on div "ff" at bounding box center [391, 231] width 14 height 14
click at [393, 224] on div "ff" at bounding box center [391, 231] width 14 height 14
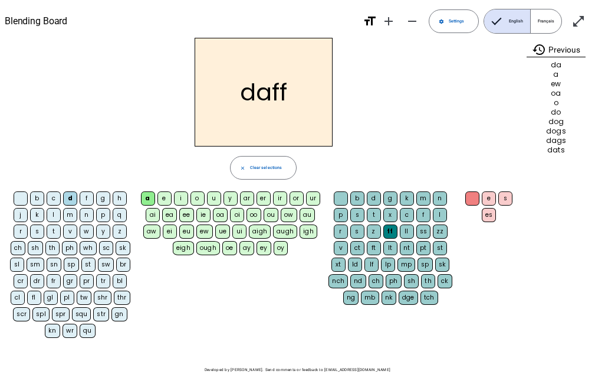
click at [393, 224] on div "ff" at bounding box center [391, 231] width 14 height 14
click at [391, 221] on div "x" at bounding box center [391, 215] width 14 height 14
click at [392, 224] on div "ff" at bounding box center [391, 231] width 14 height 14
click at [389, 220] on div "x" at bounding box center [391, 215] width 14 height 14
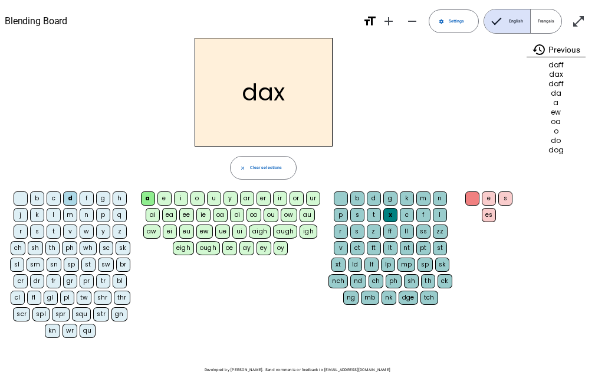
click at [506, 92] on div "dax" at bounding box center [264, 92] width 518 height 109
click at [411, 50] on div "dax" at bounding box center [264, 92] width 518 height 109
click at [450, 31] on span at bounding box center [454, 21] width 49 height 28
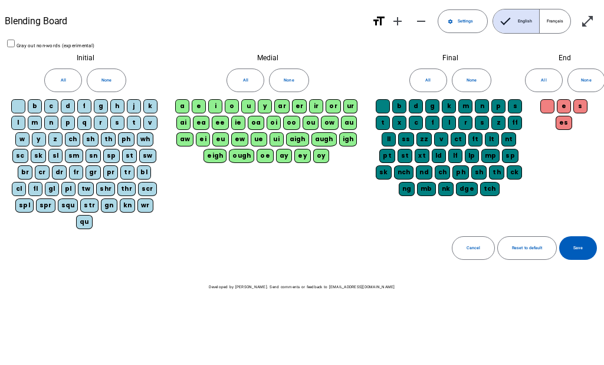
click at [546, 25] on span "Français" at bounding box center [555, 21] width 31 height 24
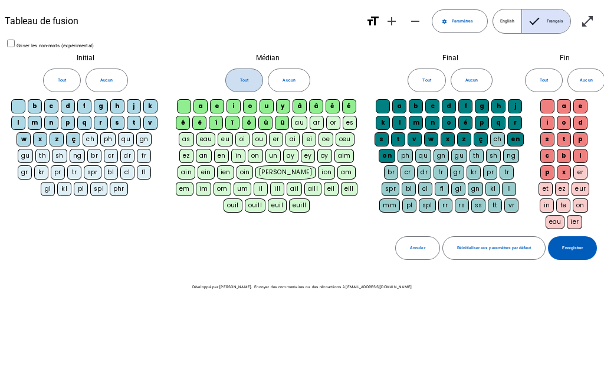
click at [245, 69] on span at bounding box center [244, 80] width 37 height 28
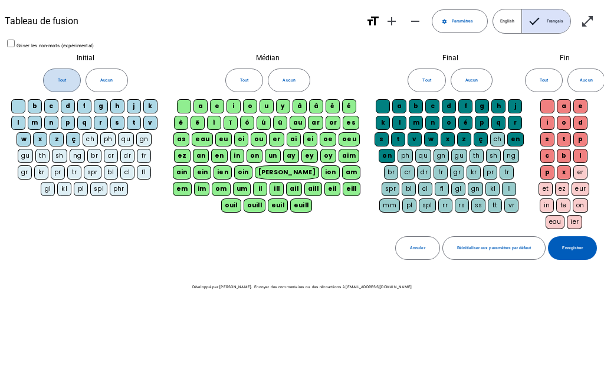
click at [59, 84] on span at bounding box center [62, 80] width 37 height 28
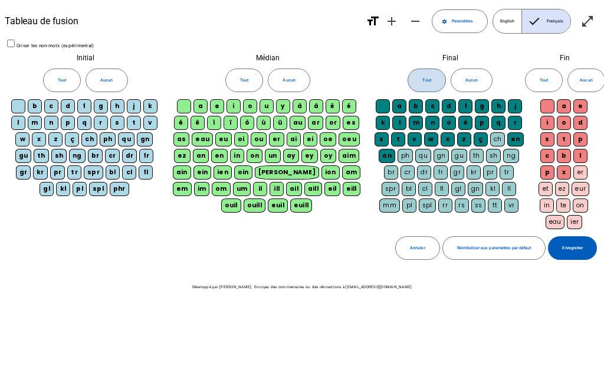
click at [435, 71] on span at bounding box center [426, 80] width 37 height 28
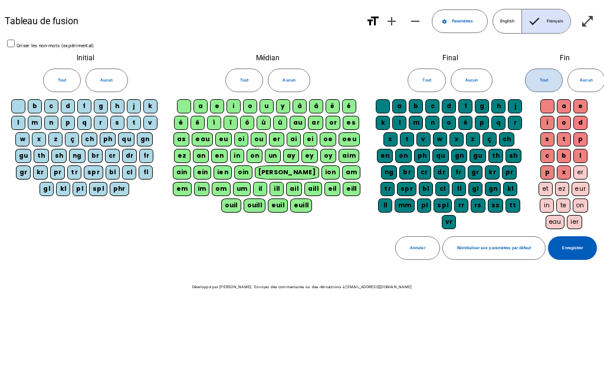
click at [545, 77] on span "Tout" at bounding box center [544, 80] width 8 height 7
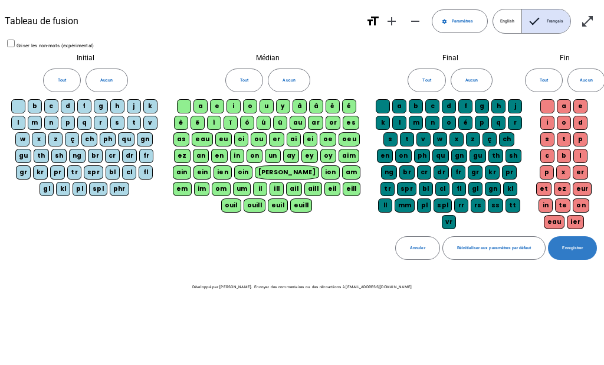
click at [566, 253] on span at bounding box center [572, 248] width 49 height 28
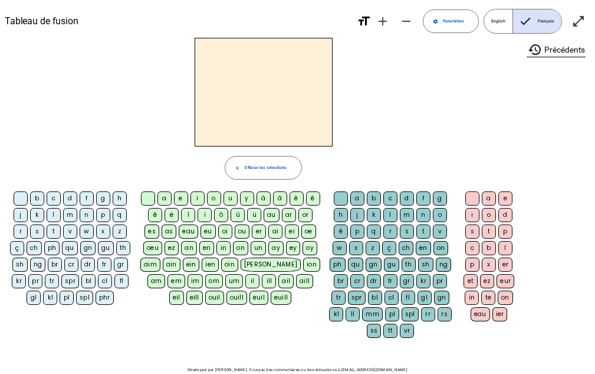
click at [162, 209] on letter-bubble "ê" at bounding box center [156, 216] width 17 height 17
click at [158, 207] on letter-bubble "a" at bounding box center [166, 199] width 17 height 17
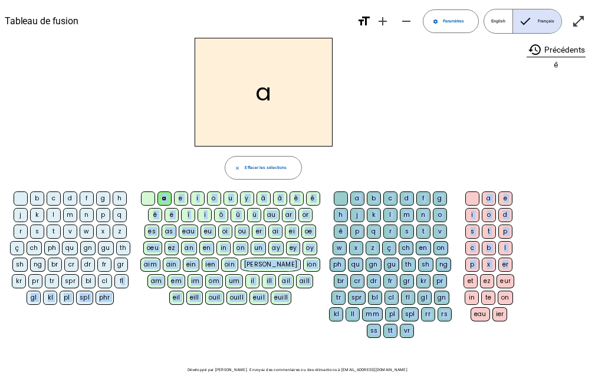
drag, startPoint x: 515, startPoint y: 264, endPoint x: 133, endPoint y: 295, distance: 383.6
click at [133, 295] on div "b c d f g h j k l m n p q r s t v w x z ç ch ph qu gn gu th sh ng br cr dr fr g…" at bounding box center [264, 265] width 518 height 153
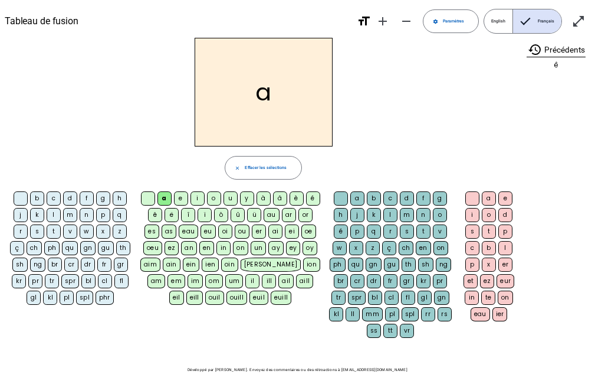
click at [404, 89] on div "a" at bounding box center [264, 92] width 518 height 109
click at [398, 186] on div "a close [PERSON_NAME] les sélections b c d f g h j k l m n p q r s t v w x z ç …" at bounding box center [264, 190] width 518 height 304
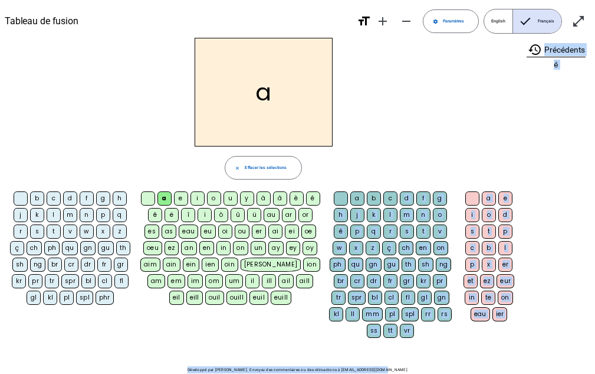
scroll to position [31, 0]
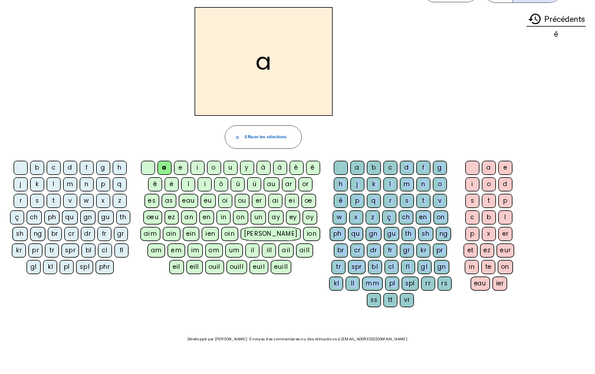
drag, startPoint x: 395, startPoint y: 206, endPoint x: 411, endPoint y: 231, distance: 30.0
click at [410, 258] on div "a b c d f g h j k l m n o é p q r s t v w x z ç ch en on ph qu gn gu th sh ng b…" at bounding box center [391, 235] width 129 height 149
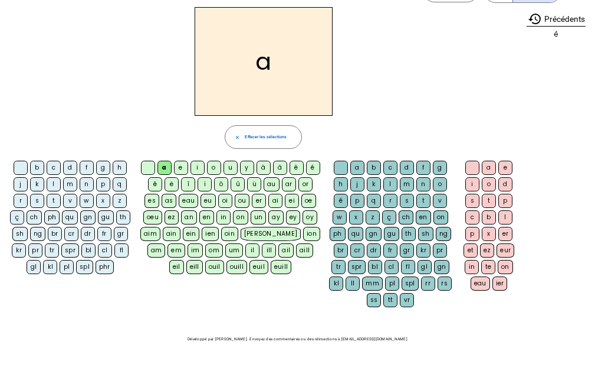
click at [415, 116] on div "a close [PERSON_NAME] les sélections b c d f g h j k l m n p q r s t v w x z ç …" at bounding box center [264, 159] width 518 height 304
click at [416, 106] on div "a" at bounding box center [264, 61] width 518 height 109
click at [416, 108] on div "a" at bounding box center [264, 61] width 518 height 109
drag, startPoint x: 381, startPoint y: 152, endPoint x: 441, endPoint y: 179, distance: 66.3
click at [386, 208] on div "a close [PERSON_NAME] les sélections b c d f g h j k l m n p q r s t v w x z ç …" at bounding box center [264, 159] width 518 height 304
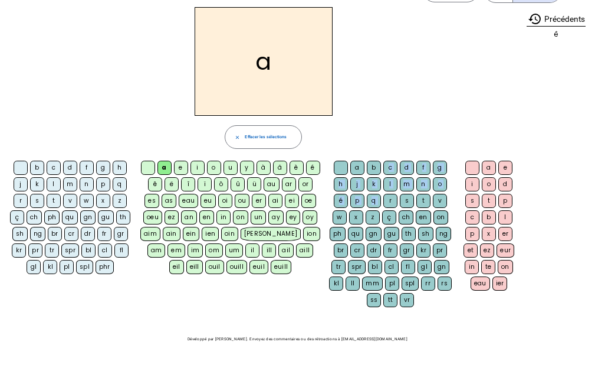
click at [441, 179] on div "o" at bounding box center [440, 184] width 14 height 14
drag, startPoint x: 397, startPoint y: 195, endPoint x: 428, endPoint y: 196, distance: 31.3
click at [428, 196] on div "a b c d f g h j k l m n o é p q r s t v w x z ç ch en on ph qu gn gu th sh ng b…" at bounding box center [391, 235] width 129 height 149
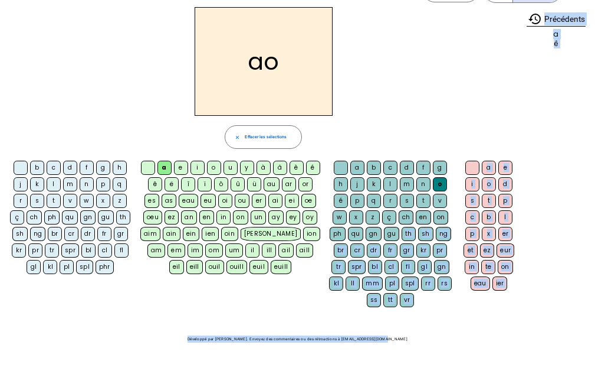
drag, startPoint x: 414, startPoint y: 225, endPoint x: 413, endPoint y: 349, distance: 123.3
click at [413, 349] on div "Tableau de fusion format_size add remove settings Paramètres English Français o…" at bounding box center [297, 171] width 595 height 404
click at [462, 371] on div "Tableau de fusion format_size add remove settings Paramètres English Français o…" at bounding box center [297, 171] width 595 height 404
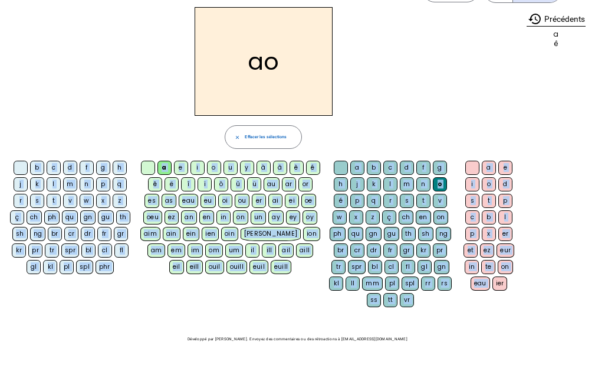
drag, startPoint x: 497, startPoint y: 297, endPoint x: 472, endPoint y: 148, distance: 151.3
click at [472, 148] on div "ao close Effacer les sélections b c d f g h j k l m n p q r s t v w x z ç ch ph…" at bounding box center [264, 159] width 518 height 304
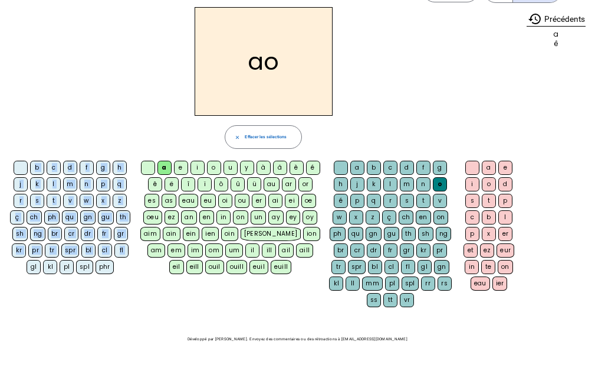
drag, startPoint x: 27, startPoint y: 192, endPoint x: 22, endPoint y: 333, distance: 141.1
click at [22, 333] on div "Tableau de fusion format_size add remove settings Paramètres English Français o…" at bounding box center [297, 171] width 595 height 404
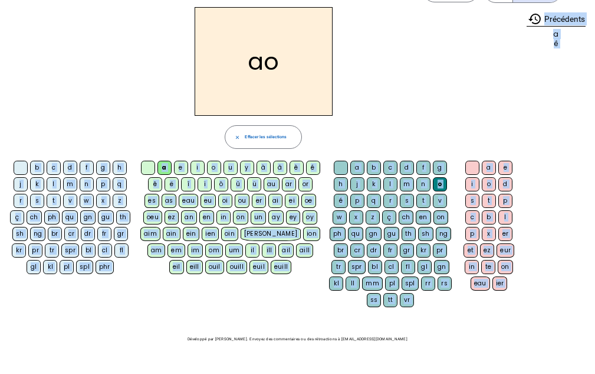
click at [378, 345] on div "Tableau de fusion format_size add remove settings Paramètres English Français o…" at bounding box center [297, 171] width 595 height 404
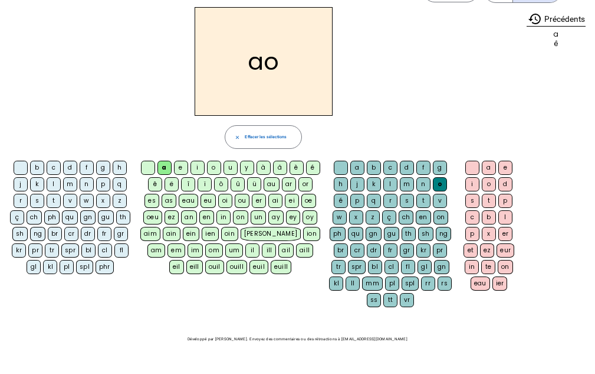
click at [373, 287] on div "mm" at bounding box center [372, 283] width 21 height 14
click at [143, 166] on div at bounding box center [148, 168] width 14 height 14
click at [70, 186] on div "m" at bounding box center [70, 184] width 14 height 14
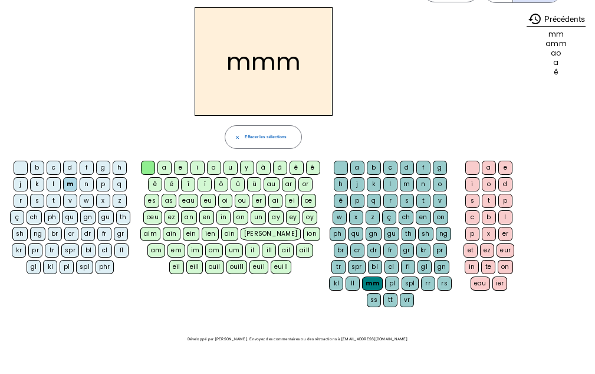
click at [372, 304] on div "ss" at bounding box center [374, 300] width 15 height 14
click at [340, 162] on div at bounding box center [341, 168] width 14 height 14
click at [20, 166] on div at bounding box center [21, 168] width 14 height 14
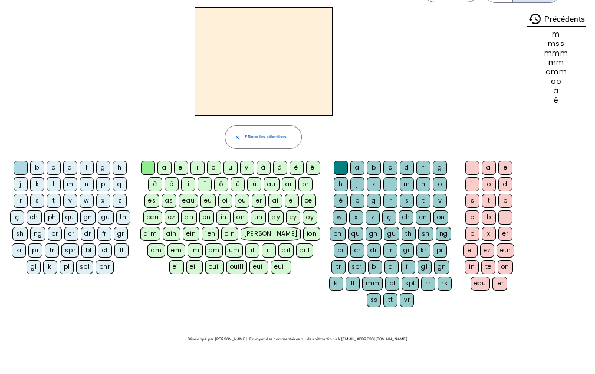
click at [35, 168] on div "b" at bounding box center [37, 168] width 14 height 14
click at [163, 168] on div "a" at bounding box center [165, 168] width 14 height 14
click at [374, 166] on div "b" at bounding box center [374, 168] width 14 height 14
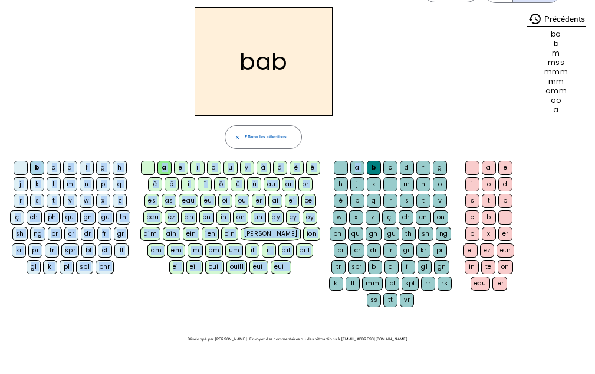
scroll to position [0, 0]
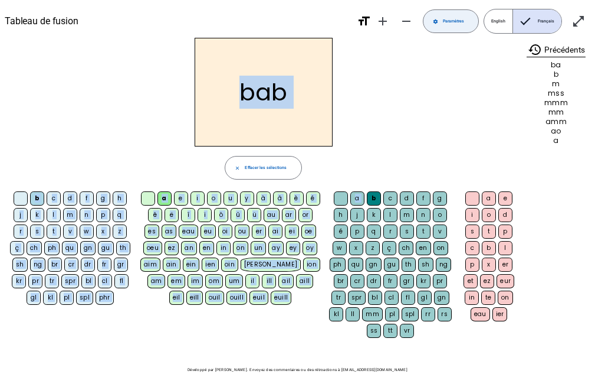
drag, startPoint x: 374, startPoint y: 166, endPoint x: 453, endPoint y: 15, distance: 170.5
click at [453, 15] on div "Tableau de fusion format_size add remove settings Paramètres English Français o…" at bounding box center [297, 202] width 595 height 404
click at [505, 12] on span "English" at bounding box center [498, 21] width 28 height 24
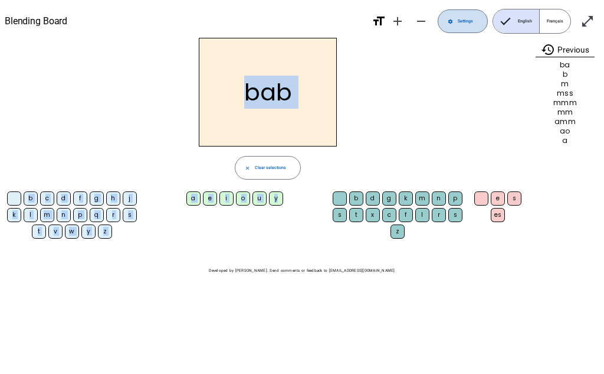
click at [473, 21] on span "Settings" at bounding box center [465, 21] width 15 height 7
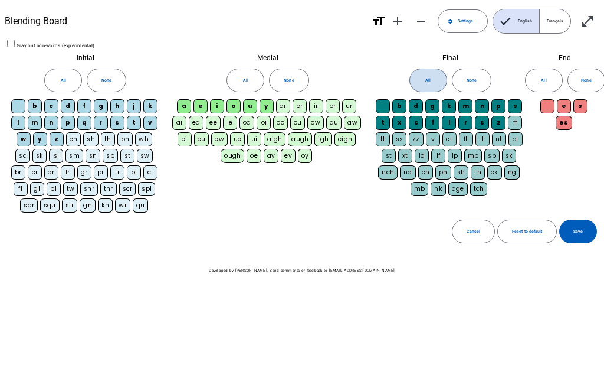
click at [414, 84] on span at bounding box center [428, 80] width 37 height 28
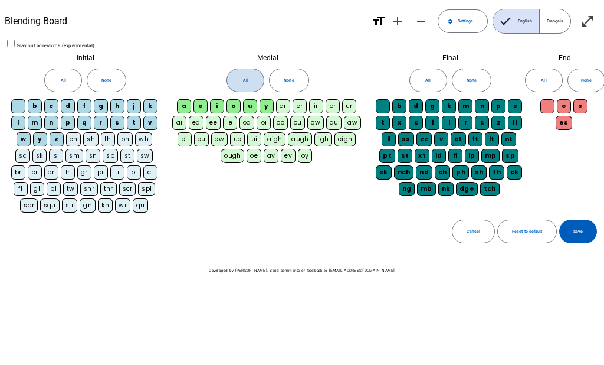
click at [230, 72] on span at bounding box center [245, 80] width 37 height 28
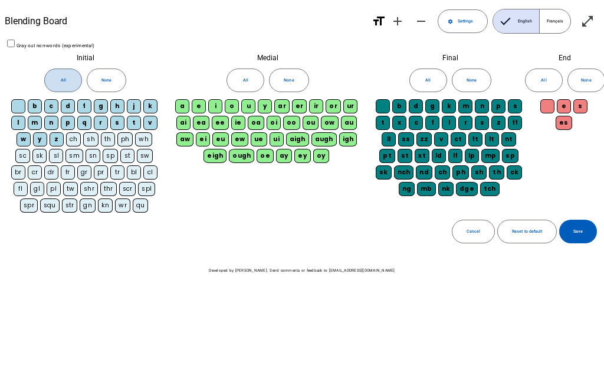
click at [56, 70] on span at bounding box center [63, 80] width 37 height 28
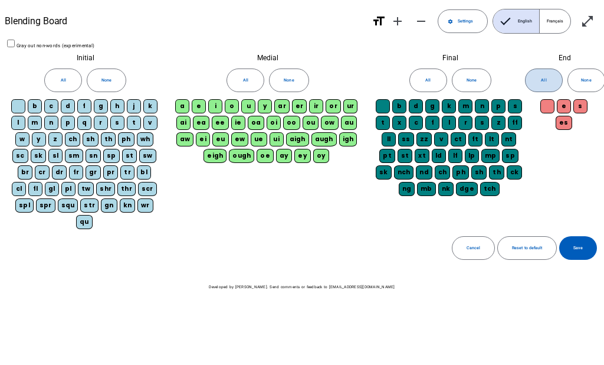
click at [548, 81] on span at bounding box center [544, 80] width 37 height 28
click at [578, 243] on span at bounding box center [578, 248] width 38 height 28
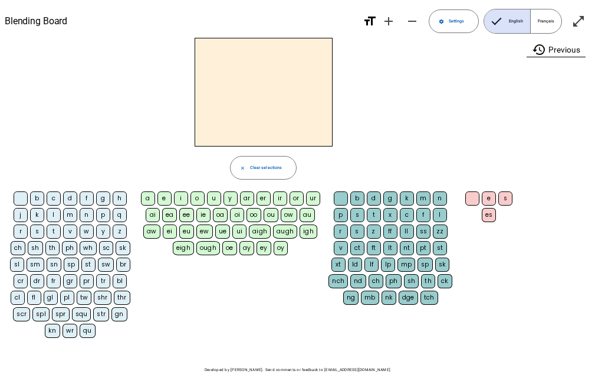
click at [279, 239] on letter-bubble "augh" at bounding box center [286, 232] width 27 height 17
click at [145, 202] on div "a" at bounding box center [148, 198] width 14 height 14
click at [376, 203] on div "d" at bounding box center [374, 198] width 14 height 14
click at [68, 221] on div "m" at bounding box center [70, 215] width 14 height 14
click at [342, 204] on div at bounding box center [341, 198] width 14 height 14
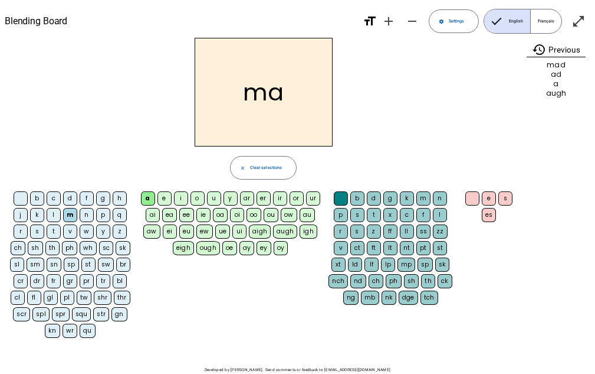
click at [249, 203] on div "ar" at bounding box center [247, 198] width 14 height 14
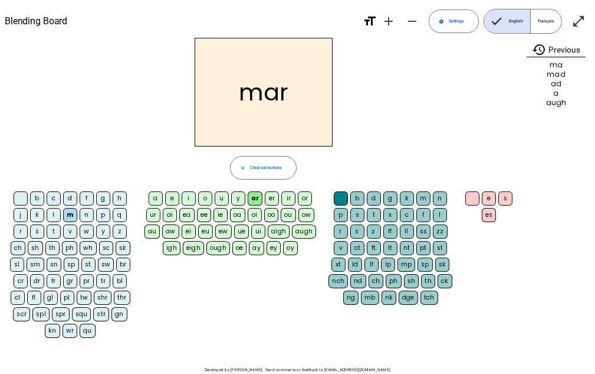
click at [117, 204] on div "h" at bounding box center [120, 198] width 14 height 14
click at [358, 204] on div "b" at bounding box center [358, 198] width 14 height 14
click at [149, 204] on div "a" at bounding box center [156, 198] width 14 height 14
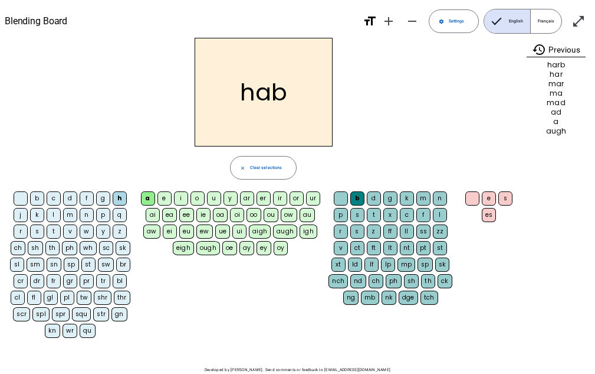
click at [67, 204] on div "d" at bounding box center [70, 198] width 14 height 14
click at [40, 205] on letter-bubble "b" at bounding box center [38, 199] width 17 height 17
click at [372, 199] on div "d" at bounding box center [374, 198] width 14 height 14
click at [371, 204] on div "d" at bounding box center [374, 198] width 14 height 14
click at [340, 205] on letter-bubble at bounding box center [342, 199] width 17 height 17
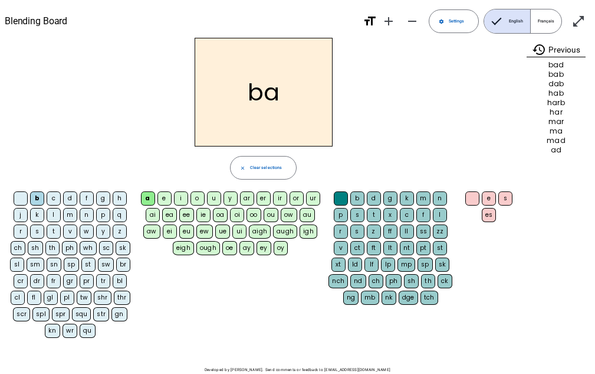
click at [374, 203] on div "d" at bounding box center [374, 198] width 14 height 14
click at [67, 216] on div "m" at bounding box center [70, 215] width 14 height 14
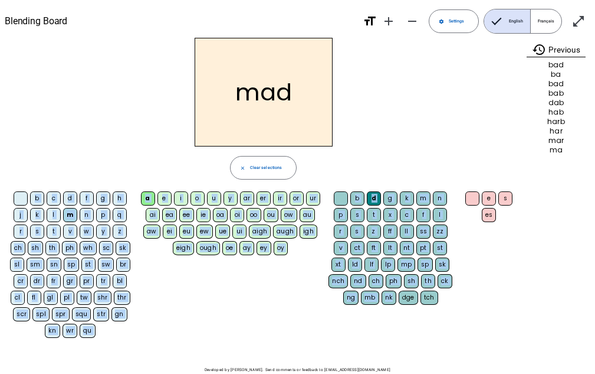
drag, startPoint x: 399, startPoint y: 297, endPoint x: 404, endPoint y: 172, distance: 125.8
click at [404, 172] on div "mad close Clear selections b c d f g h j k l m n p q r s t v w y z ch sh th ph …" at bounding box center [264, 190] width 518 height 304
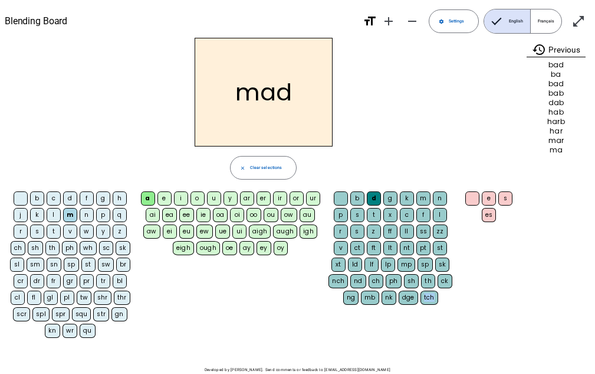
click at [439, 304] on div "b c d f g h j k l m n p q r s t v w y z ch sh th ph wh sc sk sl sm sn sp st sw …" at bounding box center [264, 265] width 518 height 153
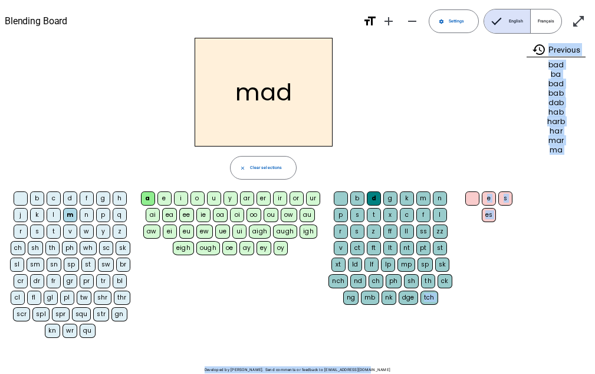
drag, startPoint x: 415, startPoint y: 325, endPoint x: 427, endPoint y: 359, distance: 35.6
click at [427, 359] on div "Blending Board format_size add remove settings Settings English Français open_i…" at bounding box center [297, 202] width 595 height 404
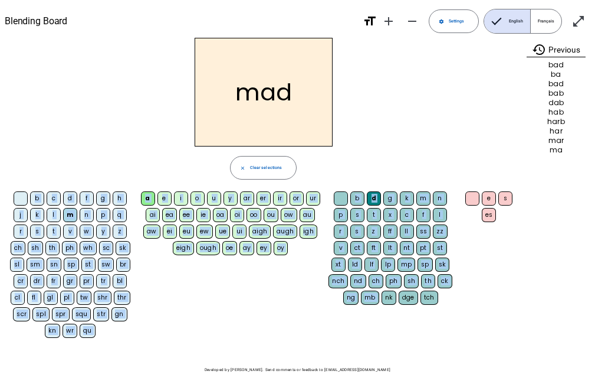
drag, startPoint x: 385, startPoint y: 341, endPoint x: 381, endPoint y: 176, distance: 164.7
click at [381, 176] on div "mad close Clear selections b c d f g h j k l m n p q r s t v w y z ch sh th ph …" at bounding box center [264, 190] width 518 height 304
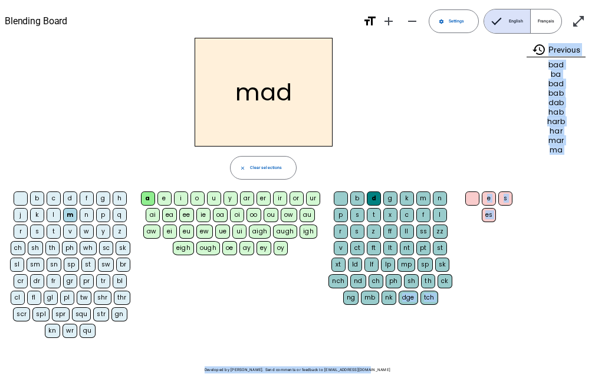
drag, startPoint x: 403, startPoint y: 298, endPoint x: 405, endPoint y: 347, distance: 49.0
click at [405, 347] on div "Blending Board format_size add remove settings Settings English Français open_i…" at bounding box center [297, 202] width 595 height 404
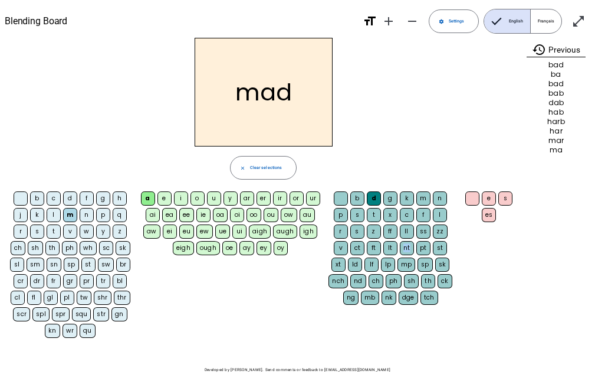
click at [397, 241] on div "b d g k m n p s t x c f l r s z ff ll ss zz v ct ft lt nt pt st xt ld lf lp mp …" at bounding box center [391, 249] width 129 height 116
drag, startPoint x: 404, startPoint y: 333, endPoint x: 408, endPoint y: 319, distance: 15.3
click at [408, 319] on div "b c d f g h j k l m n p q r s t v w y z ch sh th ph wh sc sk sl sm sn sp st sw …" at bounding box center [264, 265] width 518 height 153
click at [410, 171] on div "close Clear selections" at bounding box center [264, 168] width 518 height 24
click at [37, 248] on div "sh" at bounding box center [35, 248] width 15 height 14
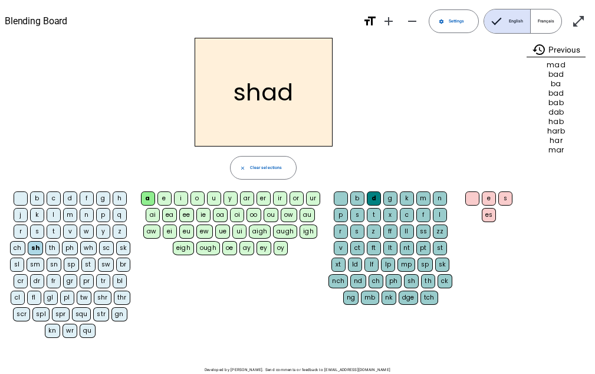
click at [38, 243] on div "sh" at bounding box center [36, 248] width 16 height 14
drag, startPoint x: 35, startPoint y: 261, endPoint x: 35, endPoint y: 244, distance: 16.5
click at [35, 244] on div "b c d f g h j k l m n p q r s t v w y z ch sh th ph wh sc sk sl sm sn sp st sw …" at bounding box center [71, 265] width 129 height 149
click at [37, 244] on div "sh" at bounding box center [36, 248] width 16 height 14
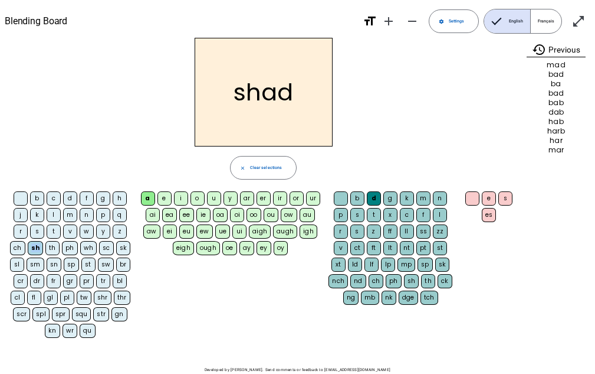
click at [37, 245] on div "sh" at bounding box center [36, 248] width 16 height 14
click at [34, 244] on div "sh" at bounding box center [36, 248] width 16 height 14
click at [34, 230] on div "s" at bounding box center [37, 231] width 14 height 14
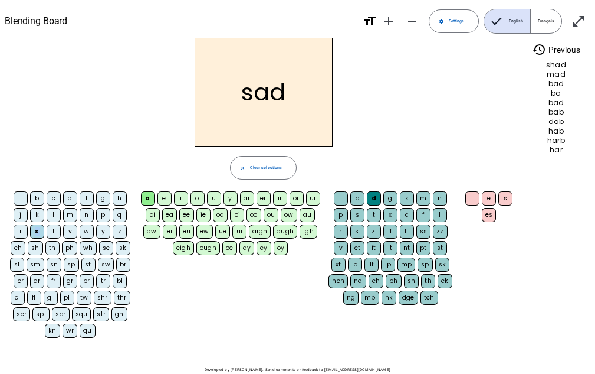
click at [34, 230] on div "s" at bounding box center [37, 231] width 14 height 14
click at [37, 245] on div "sh" at bounding box center [35, 248] width 15 height 14
click at [35, 241] on div "sh" at bounding box center [36, 248] width 16 height 14
click at [41, 241] on div "sh" at bounding box center [36, 248] width 16 height 14
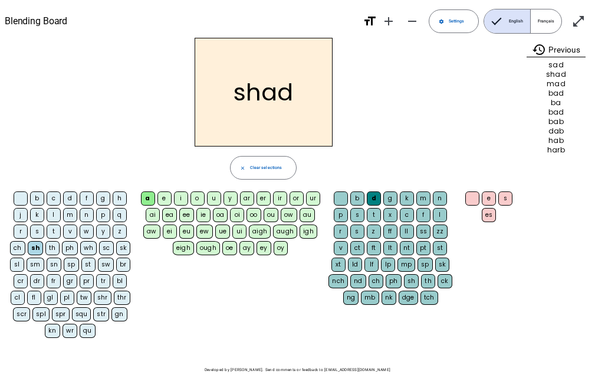
click at [38, 239] on letter-bubble "s" at bounding box center [38, 232] width 17 height 17
click at [366, 159] on div "close Clear selections" at bounding box center [264, 168] width 518 height 24
click at [438, 228] on div "zz" at bounding box center [440, 231] width 15 height 14
click at [256, 214] on div "oo" at bounding box center [254, 215] width 15 height 14
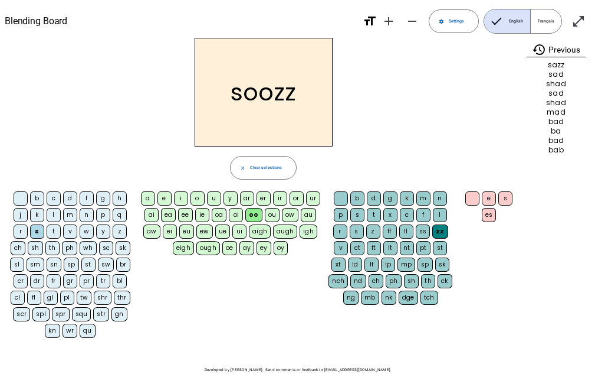
click at [441, 226] on div "zz" at bounding box center [441, 231] width 16 height 14
click at [420, 240] on letter-bubble "ss" at bounding box center [424, 232] width 17 height 17
click at [442, 227] on div "zz" at bounding box center [441, 231] width 15 height 14
click at [339, 196] on div at bounding box center [341, 198] width 14 height 14
click at [119, 227] on div "z" at bounding box center [120, 231] width 14 height 14
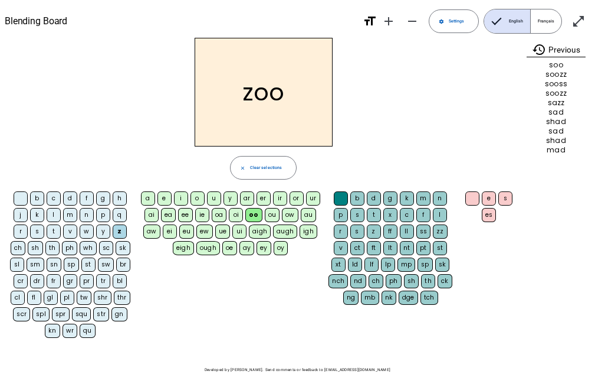
click at [382, 210] on letter-bubble "t" at bounding box center [375, 216] width 17 height 17
click at [378, 204] on div "d" at bounding box center [374, 198] width 14 height 14
click at [98, 193] on div "g" at bounding box center [103, 198] width 14 height 14
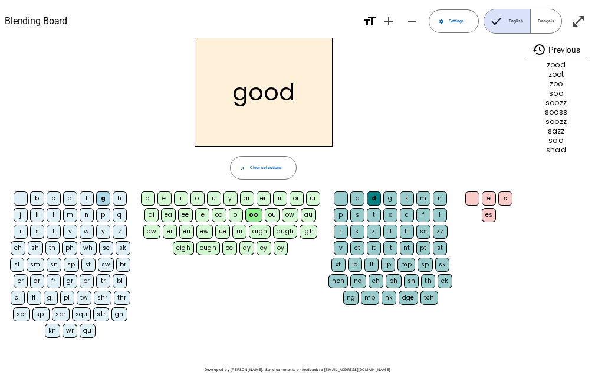
click at [373, 194] on div "d" at bounding box center [374, 198] width 14 height 14
click at [339, 195] on div at bounding box center [341, 198] width 14 height 14
click at [254, 211] on div "oo" at bounding box center [253, 215] width 17 height 14
click at [101, 198] on div "g" at bounding box center [103, 198] width 14 height 14
click at [37, 195] on div "b" at bounding box center [37, 198] width 14 height 14
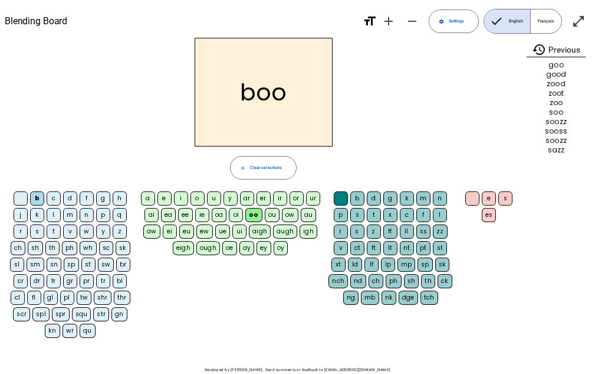
click at [161, 192] on div "e" at bounding box center [165, 198] width 14 height 14
click at [375, 195] on div "d" at bounding box center [374, 198] width 14 height 14
click at [335, 279] on div "nch" at bounding box center [338, 281] width 19 height 14
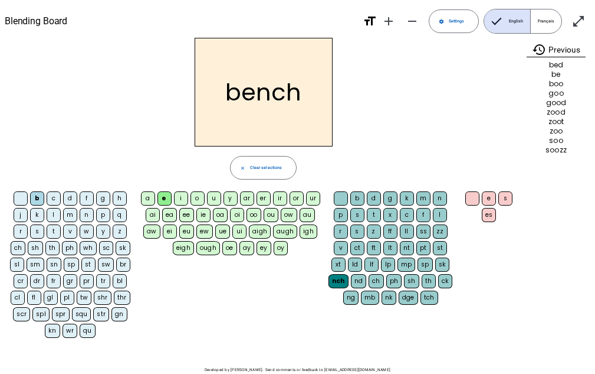
click at [208, 237] on div "ew" at bounding box center [204, 231] width 17 height 14
click at [287, 228] on div "augh" at bounding box center [286, 231] width 24 height 14
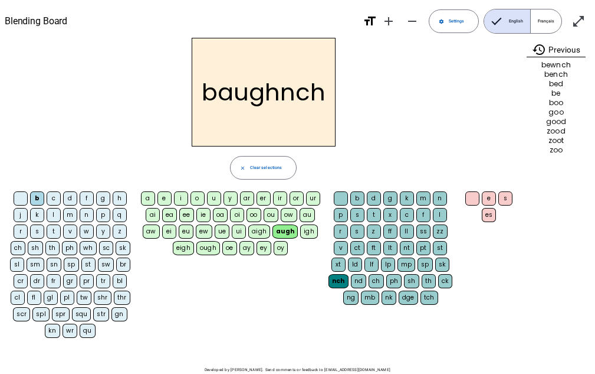
click at [81, 306] on letter-bubble "tw" at bounding box center [86, 298] width 18 height 17
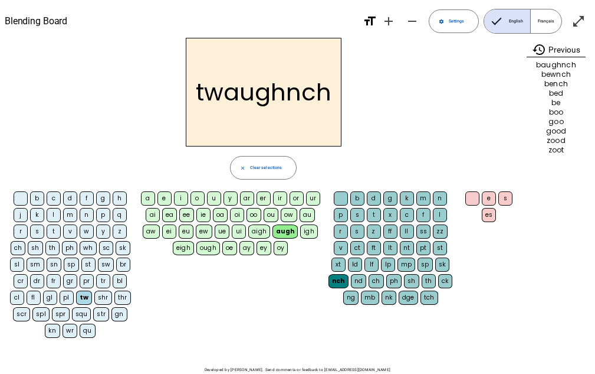
click at [489, 210] on div "es" at bounding box center [489, 215] width 15 height 14
